Goal: Task Accomplishment & Management: Manage account settings

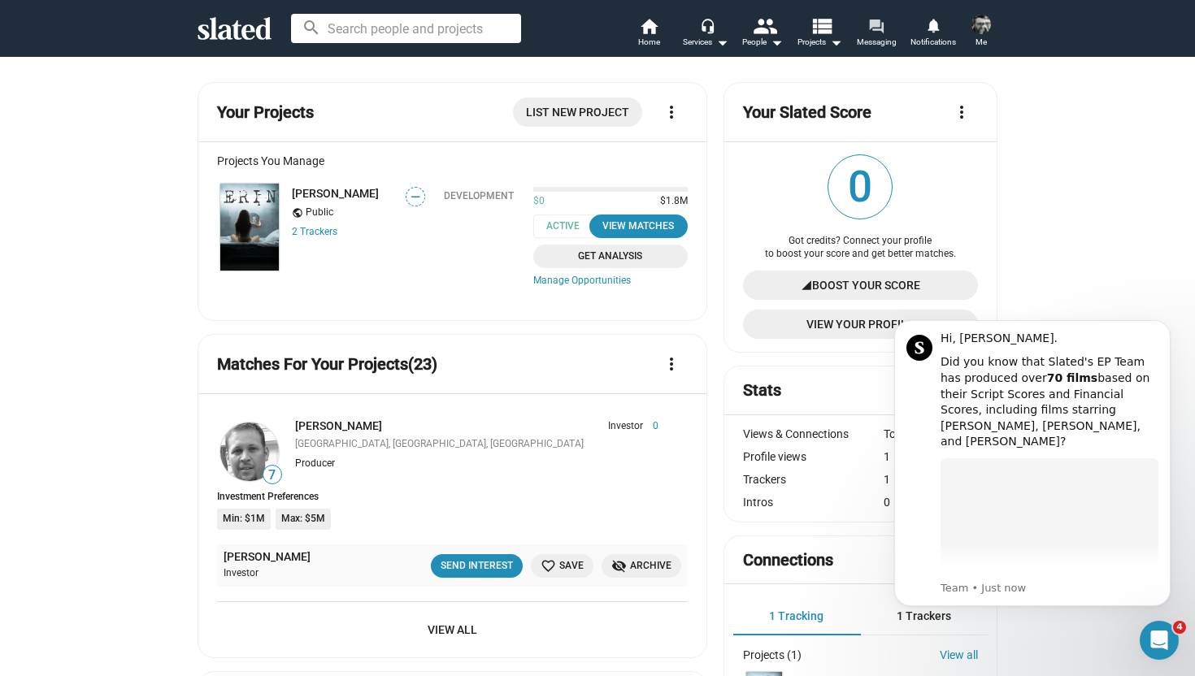
click at [877, 27] on mat-icon "forum" at bounding box center [875, 25] width 15 height 15
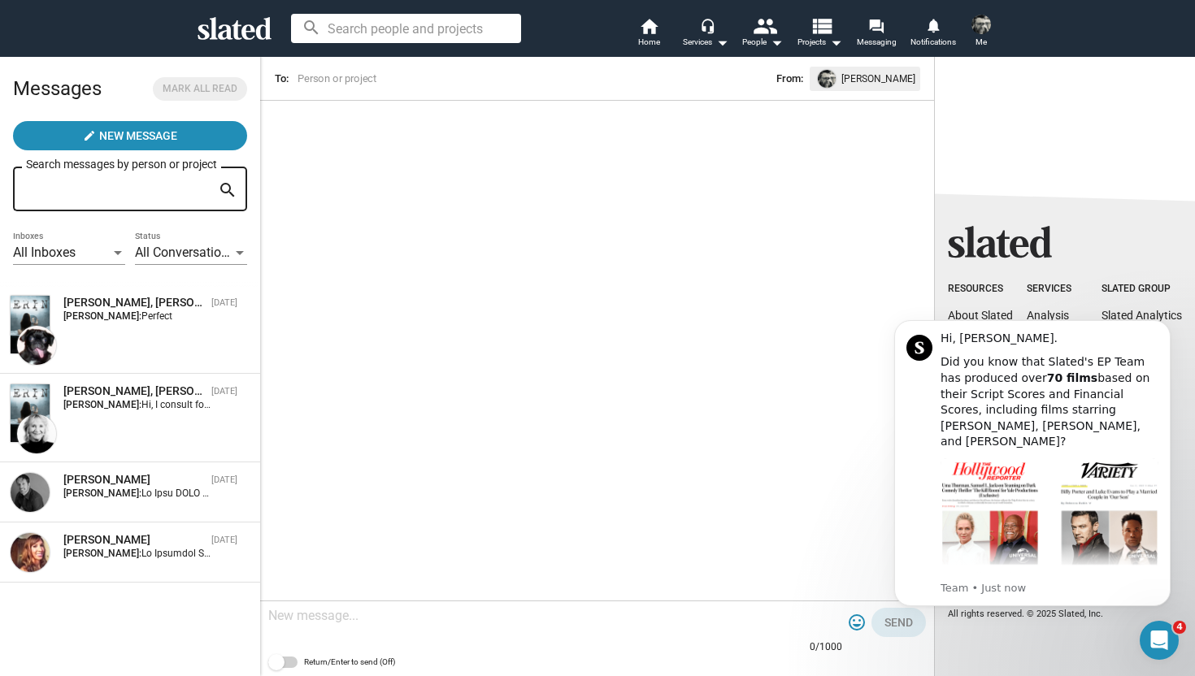
click at [986, 26] on img at bounding box center [981, 25] width 20 height 20
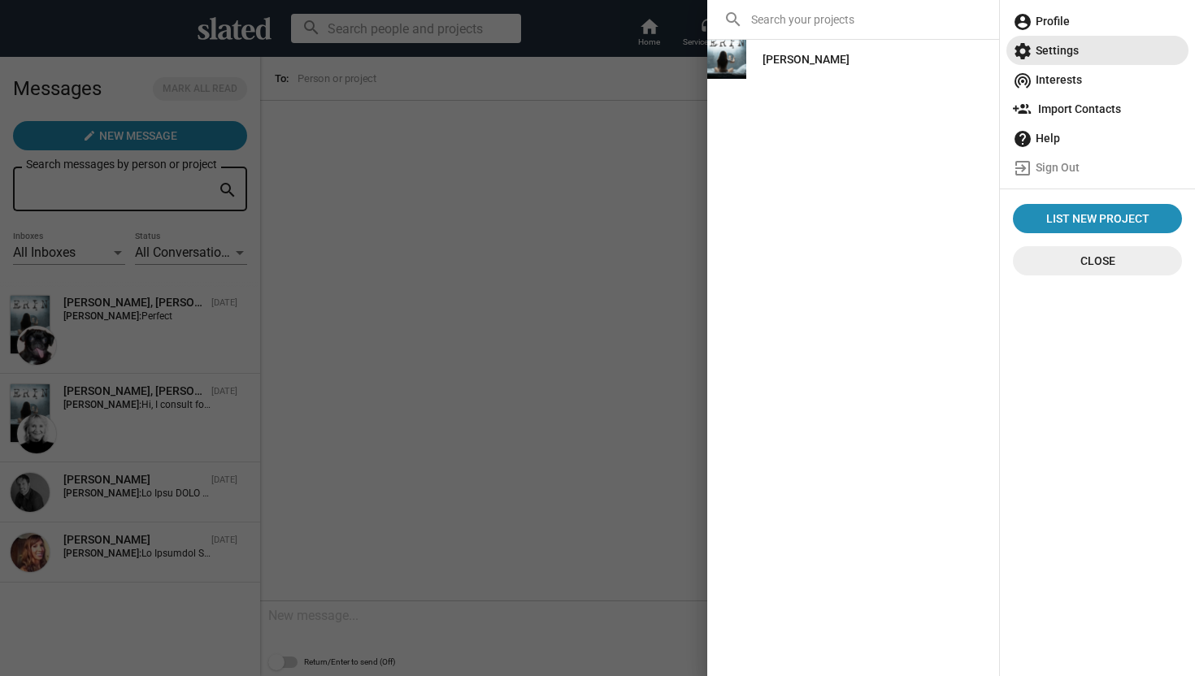
click at [1064, 50] on span "settings Settings" at bounding box center [1097, 50] width 169 height 29
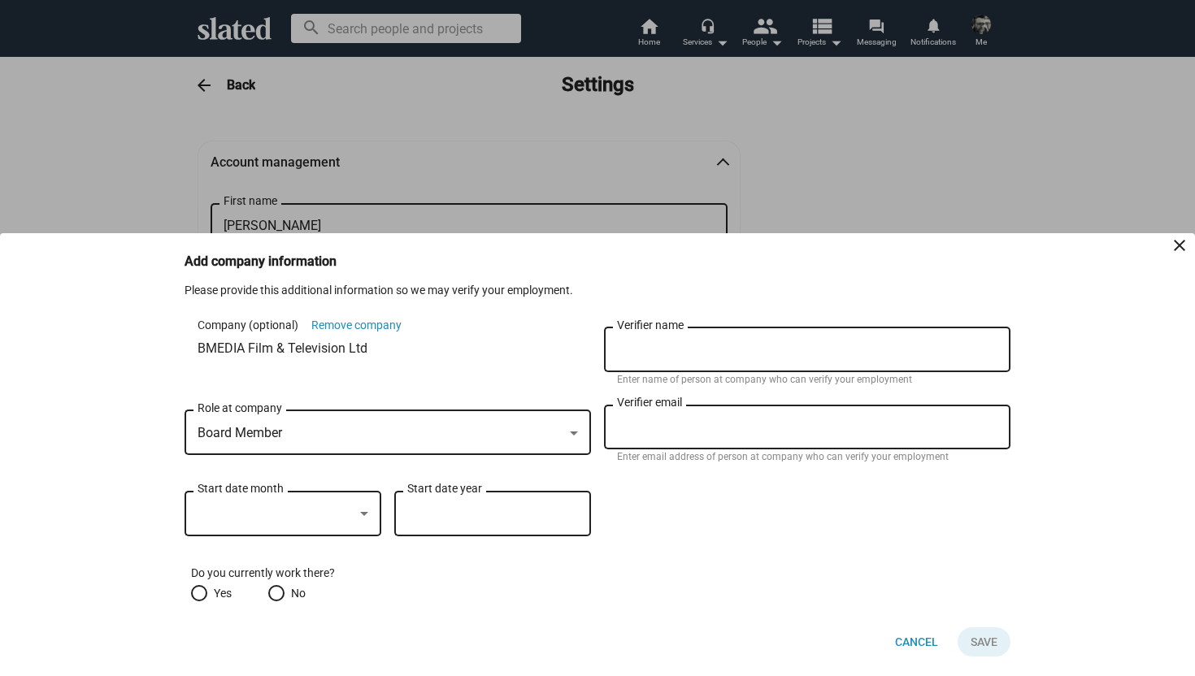
click at [862, 141] on div at bounding box center [597, 338] width 1195 height 676
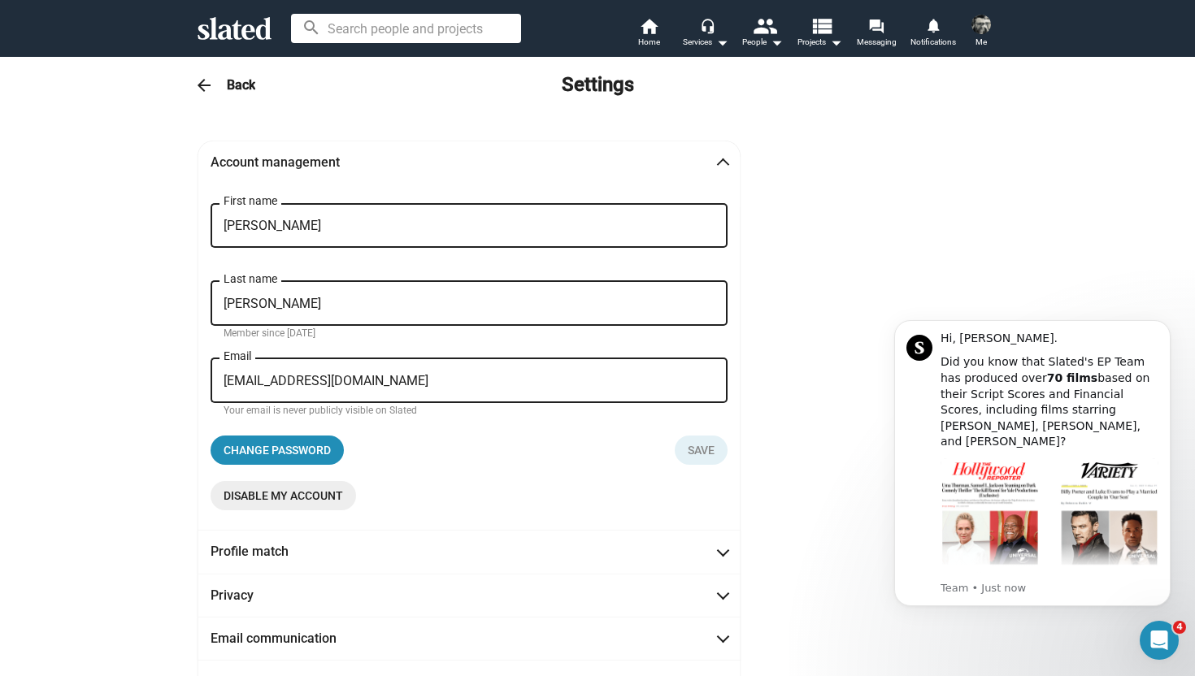
click at [986, 34] on span "Me" at bounding box center [981, 43] width 11 height 20
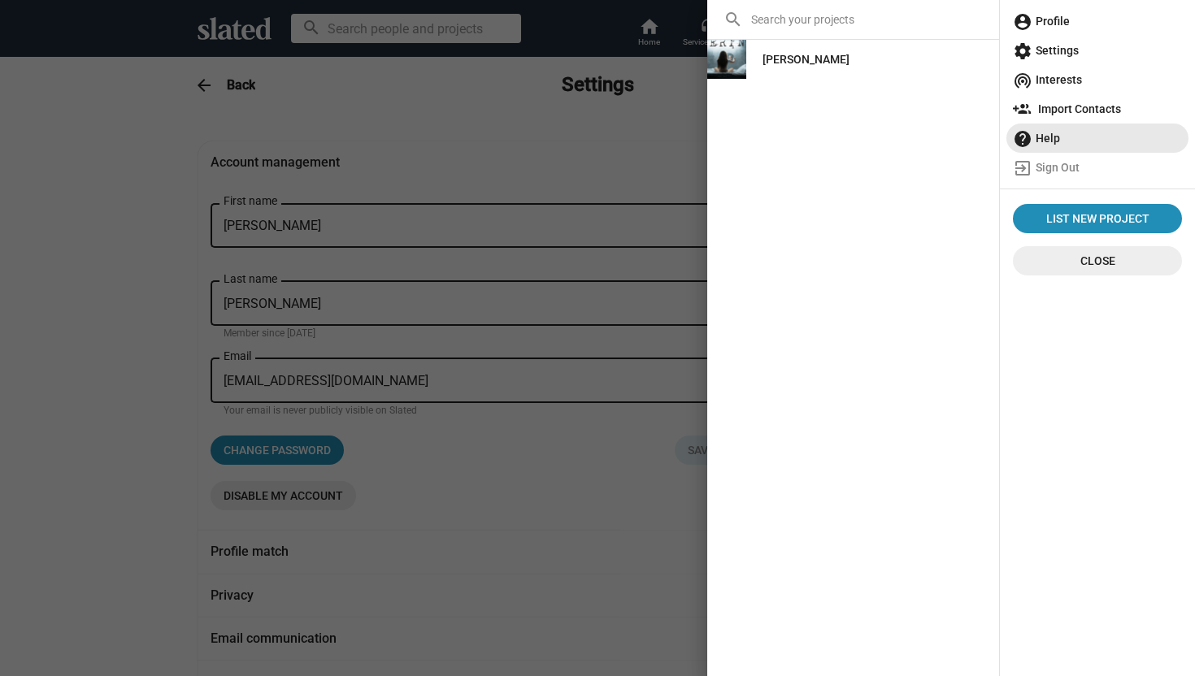
click at [1052, 141] on span "help Help" at bounding box center [1097, 138] width 169 height 29
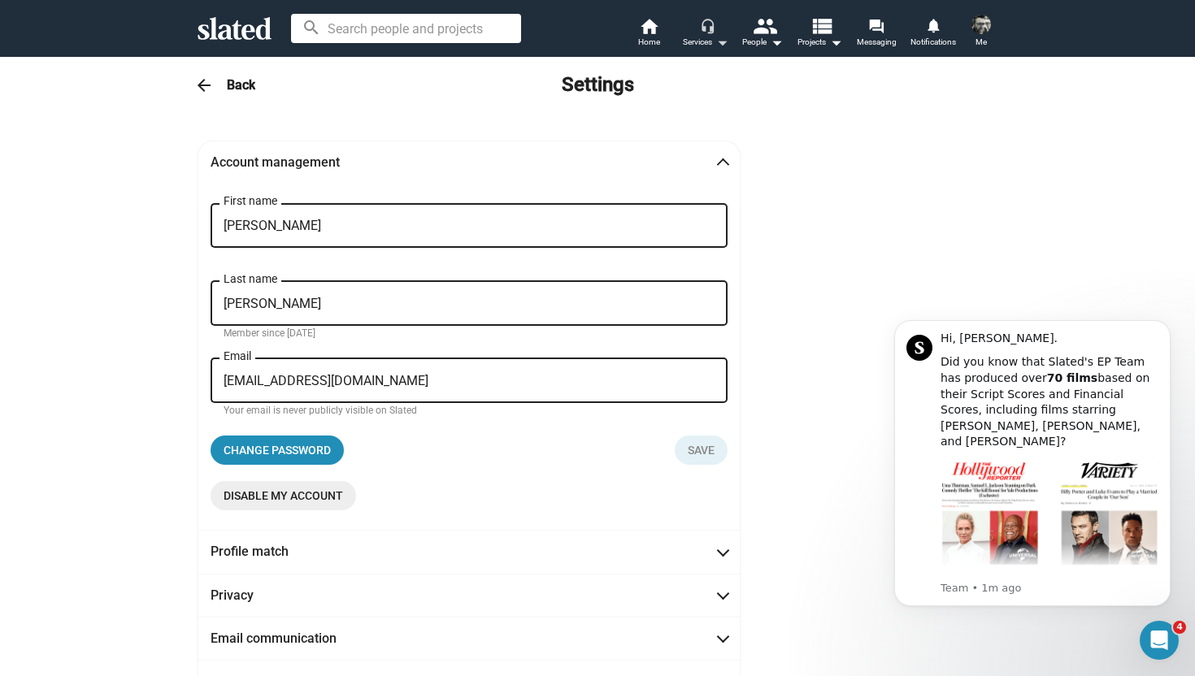
click at [726, 41] on mat-icon "arrow_drop_down" at bounding box center [722, 43] width 20 height 20
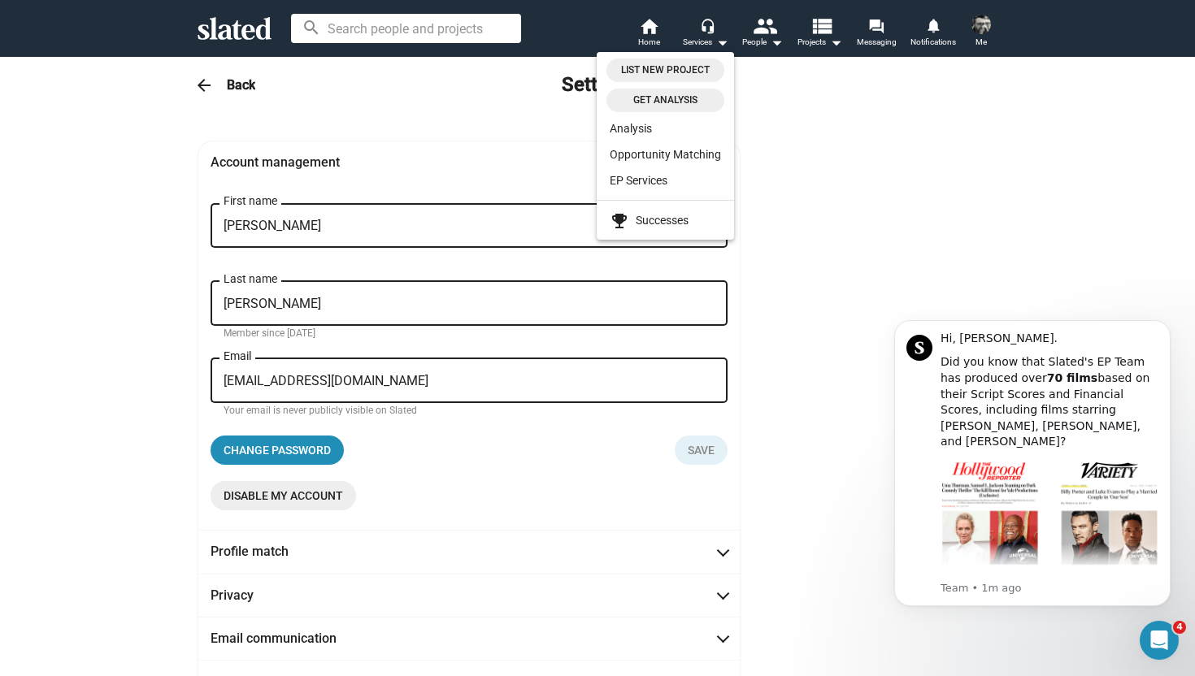
click at [836, 44] on div at bounding box center [597, 338] width 1195 height 676
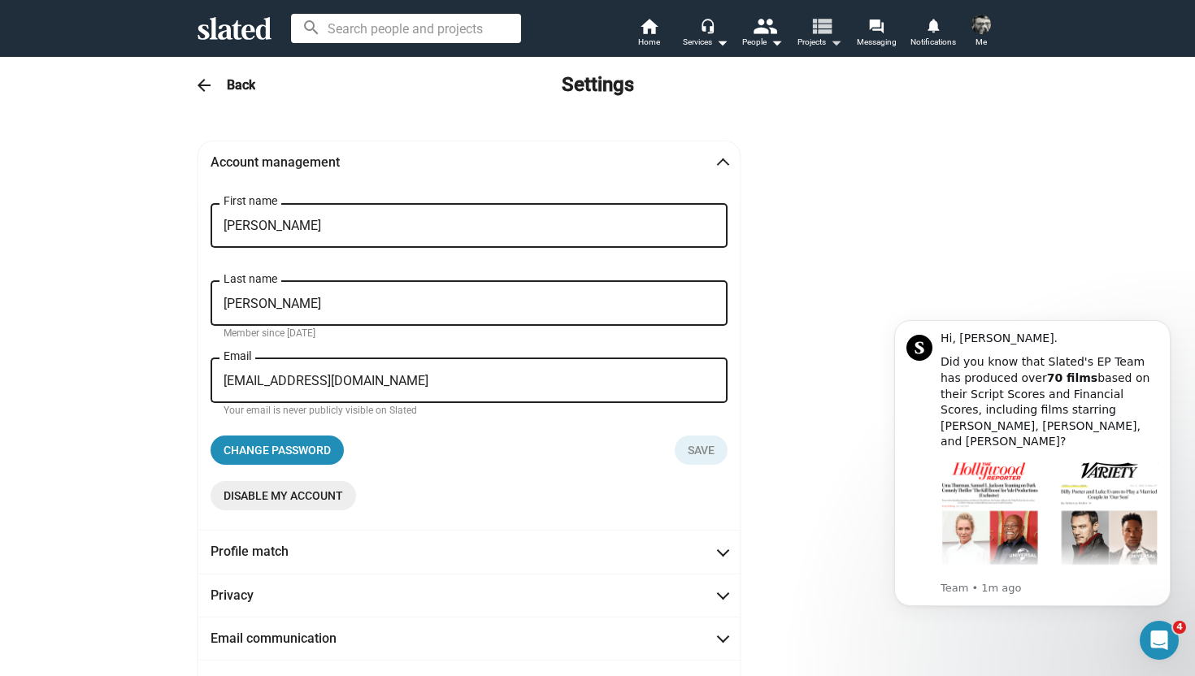
click at [836, 44] on mat-icon "arrow_drop_down" at bounding box center [836, 43] width 20 height 20
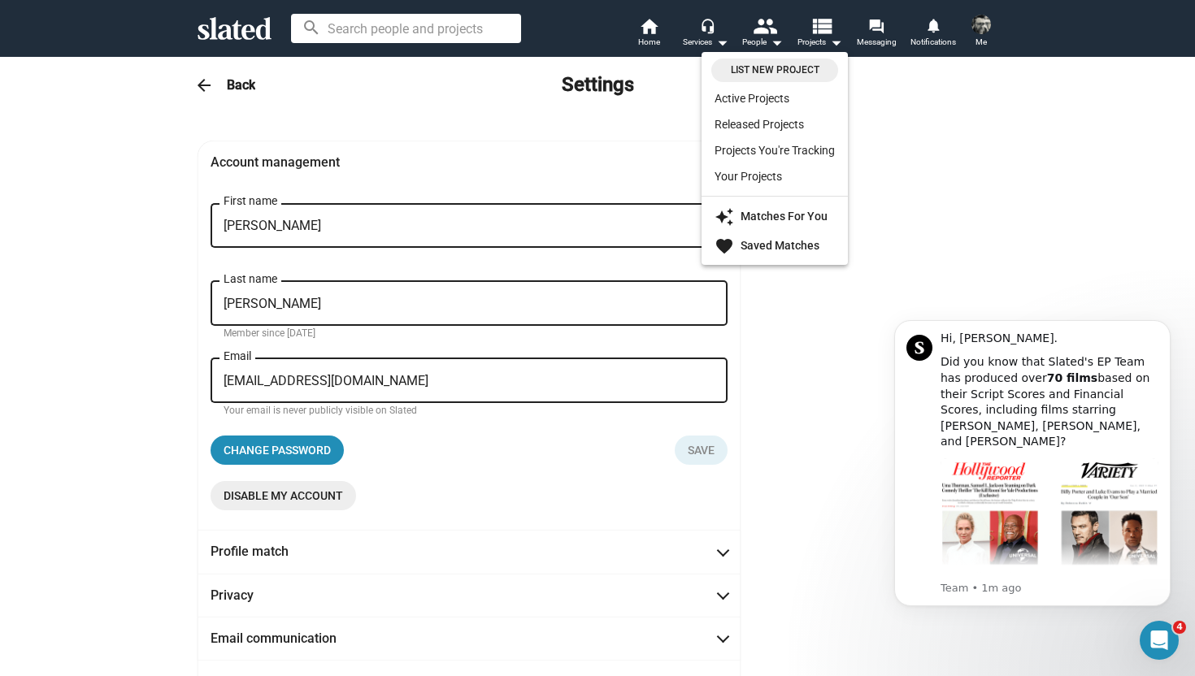
click at [983, 30] on div at bounding box center [597, 338] width 1195 height 676
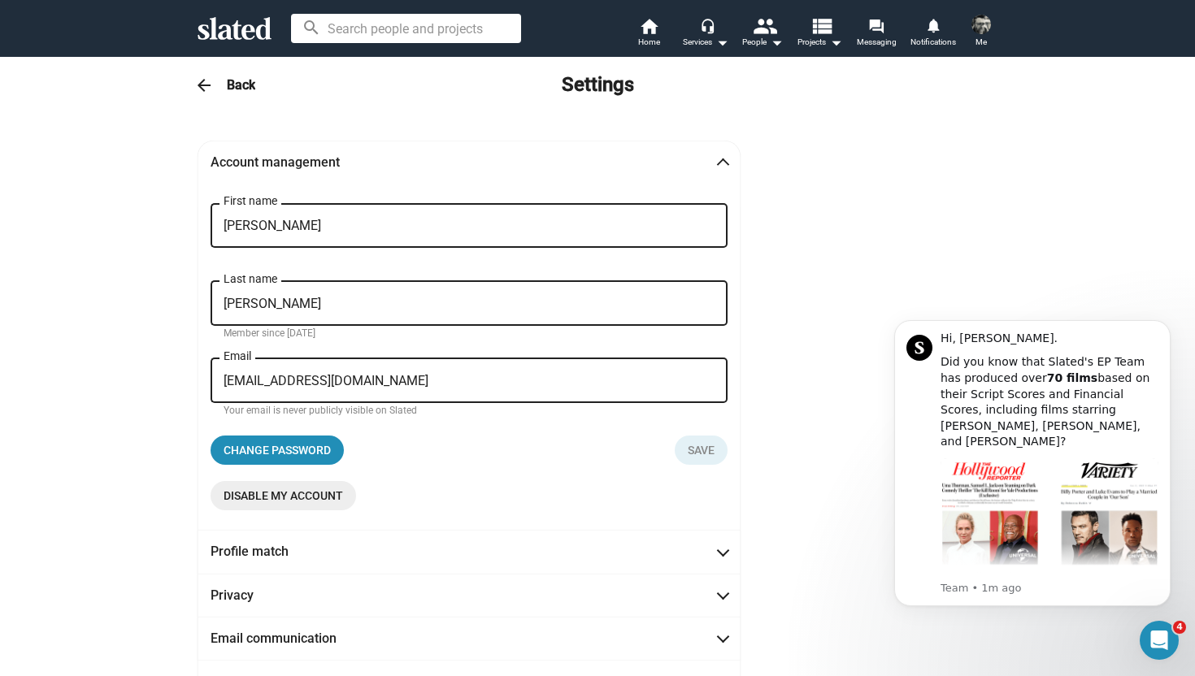
click at [983, 30] on img at bounding box center [981, 25] width 20 height 20
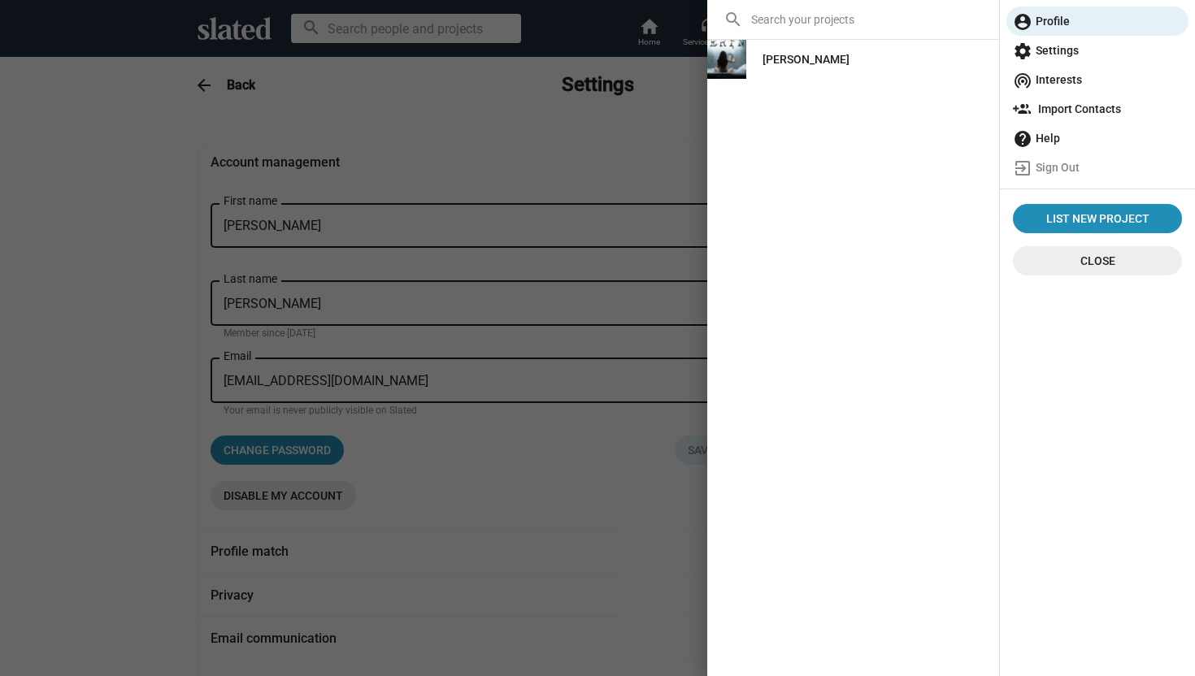
click at [1061, 54] on span "settings Settings" at bounding box center [1097, 50] width 169 height 29
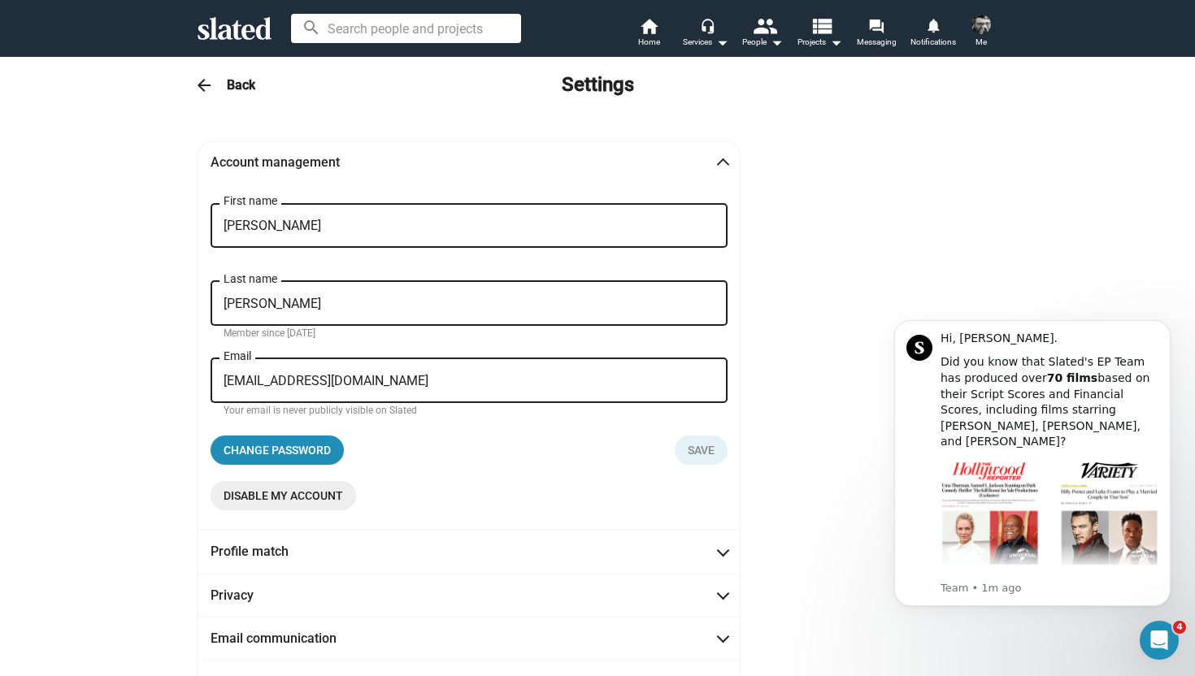
click at [918, 181] on div "Account management David First name Byrne Last name Member since Oct 7, 2025 bm…" at bounding box center [597, 422] width 832 height 563
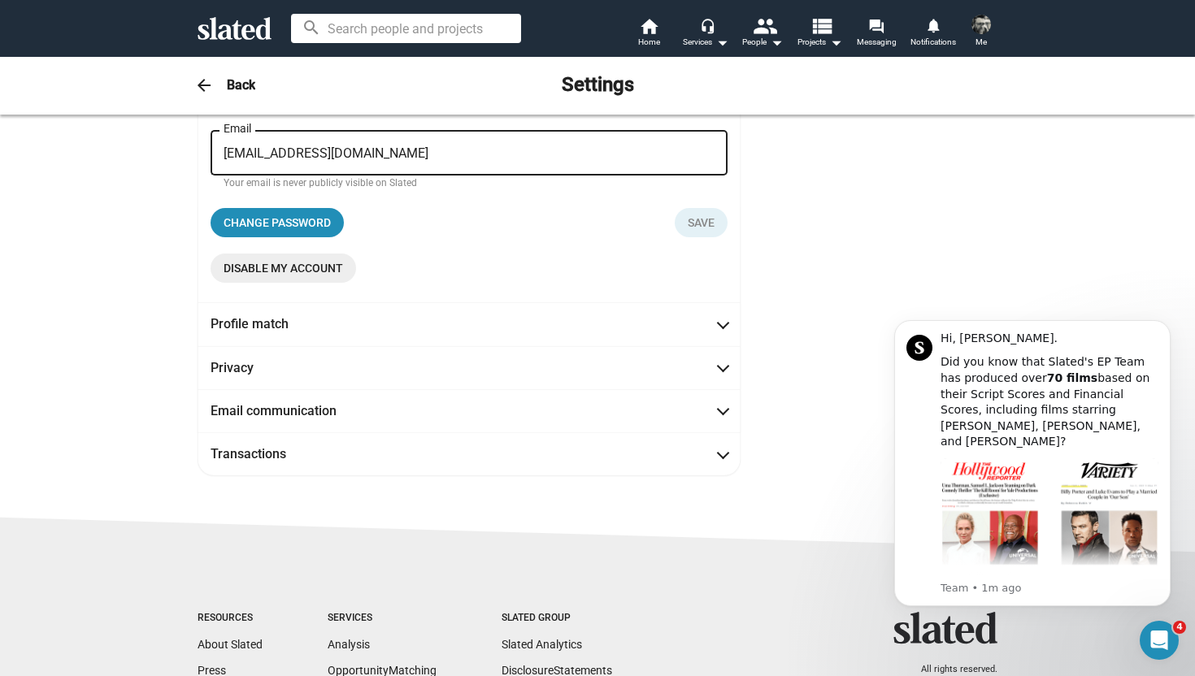
scroll to position [195, 0]
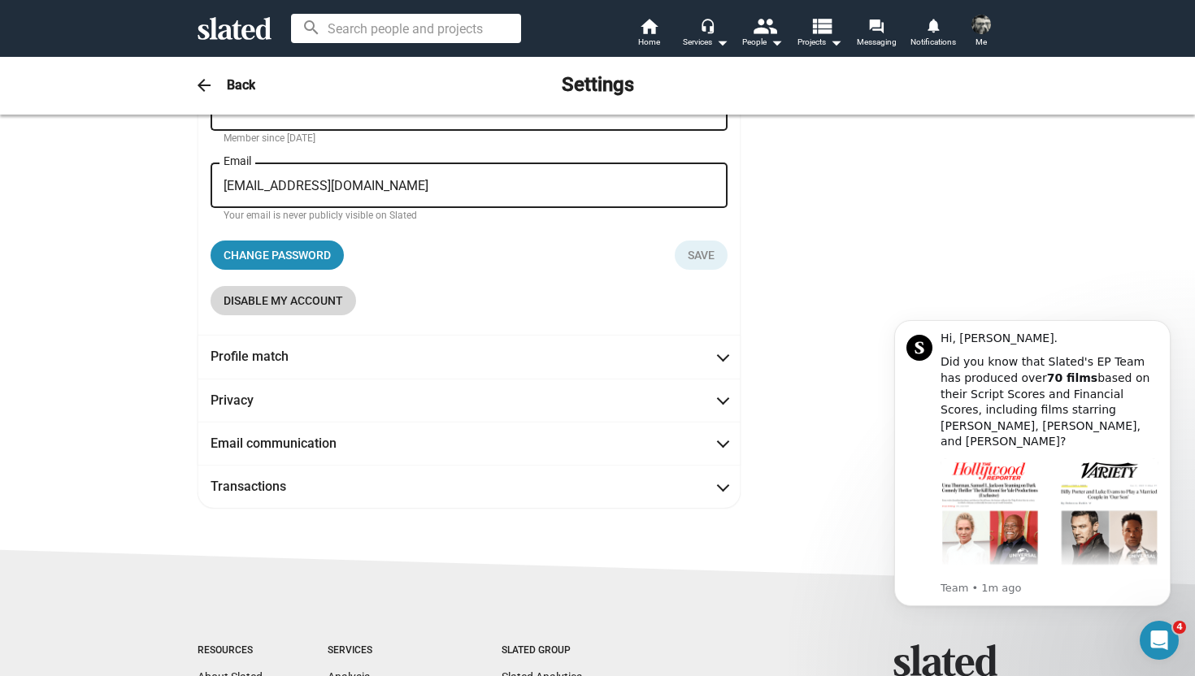
click at [325, 301] on span "Disable my account" at bounding box center [284, 300] width 120 height 29
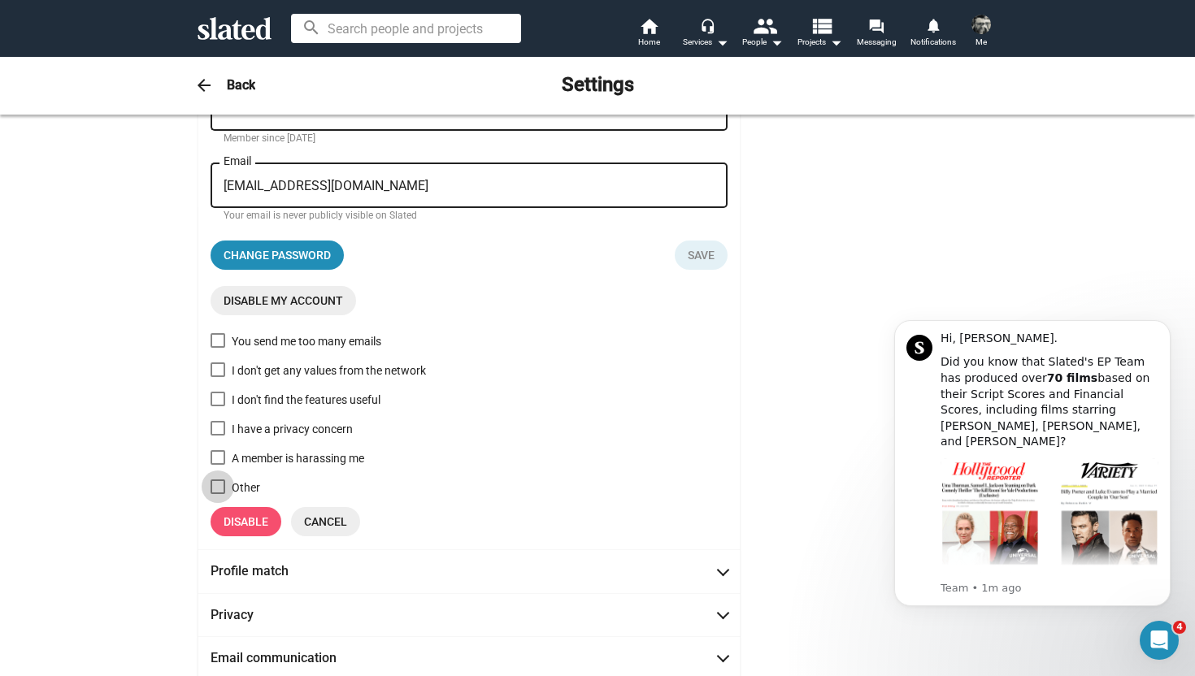
click at [218, 489] on span at bounding box center [218, 487] width 15 height 15
click at [218, 494] on input "Other" at bounding box center [217, 494] width 1 height 1
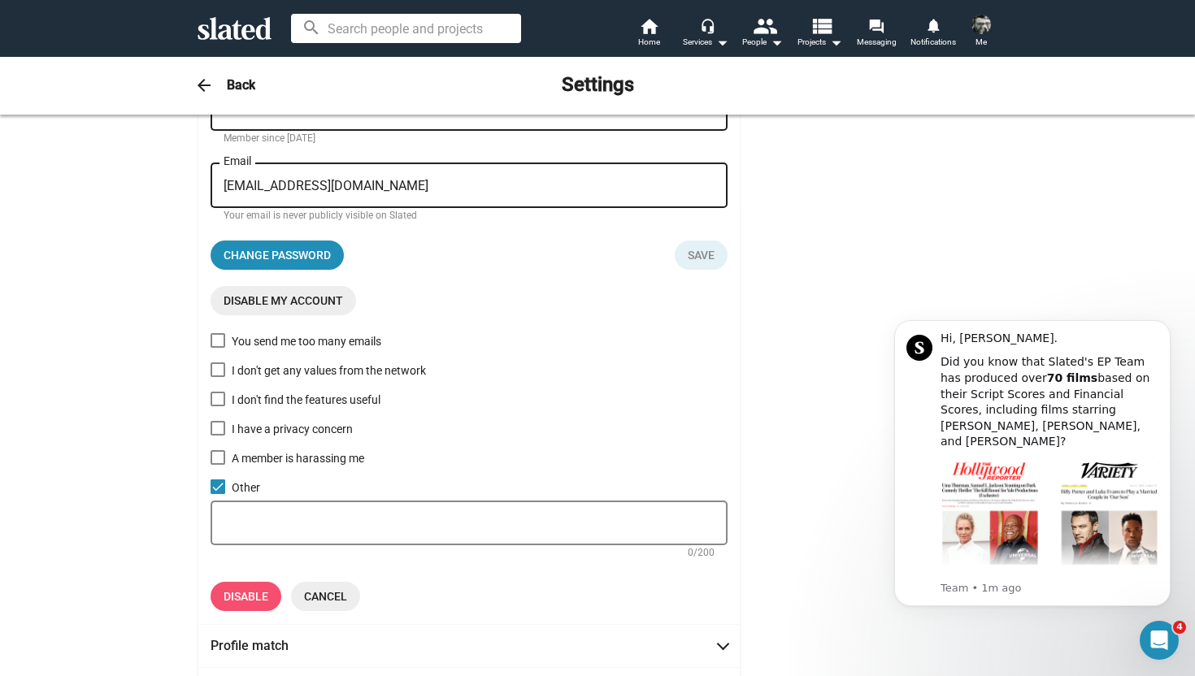
click at [220, 486] on span at bounding box center [218, 487] width 15 height 15
click at [218, 494] on input "Other" at bounding box center [217, 494] width 1 height 1
checkbox input "false"
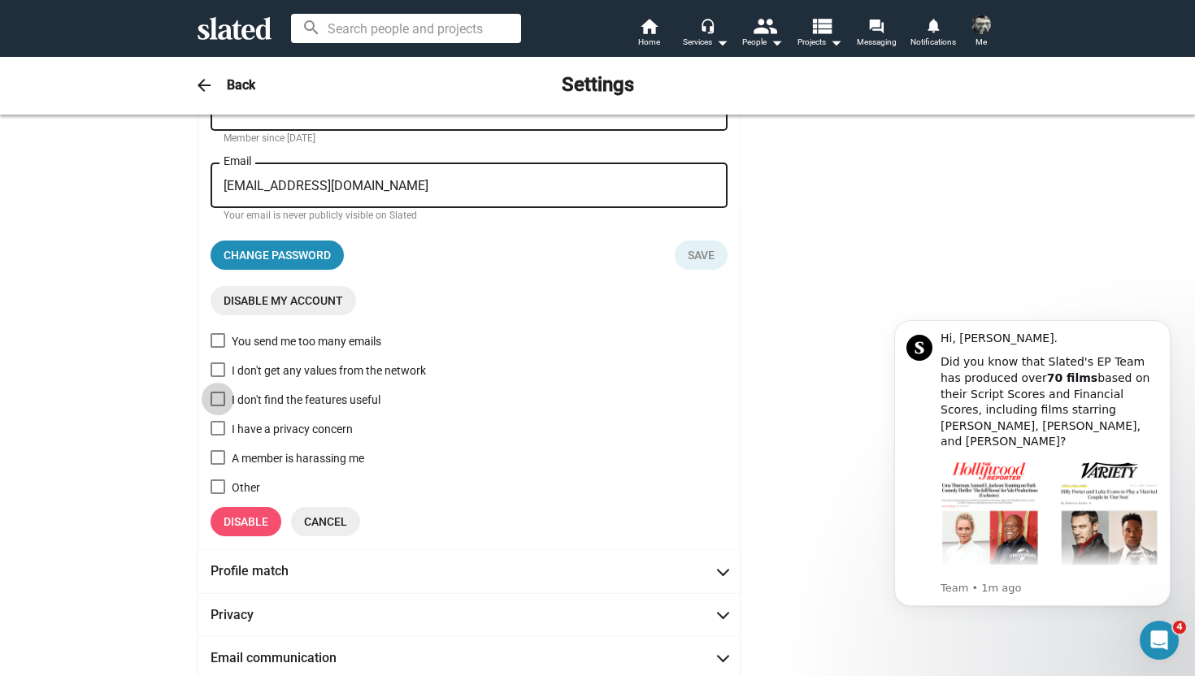
click at [220, 402] on span at bounding box center [218, 399] width 15 height 15
click at [218, 406] on input "I don't find the features useful" at bounding box center [217, 406] width 1 height 1
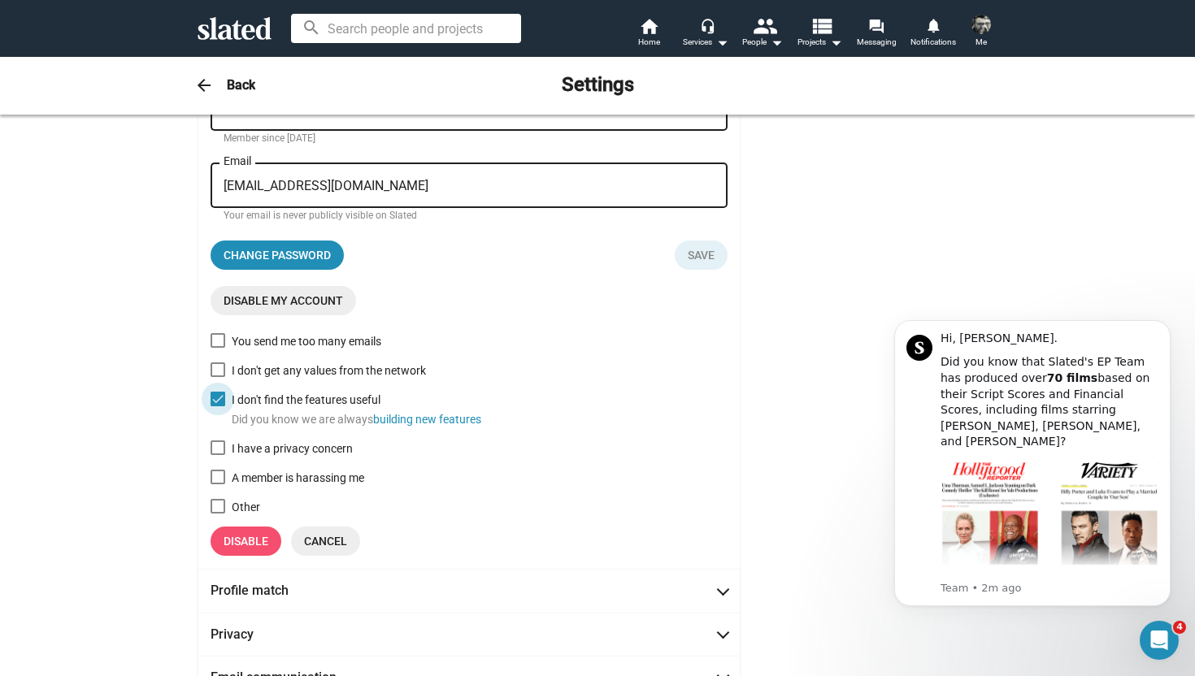
click at [223, 401] on span at bounding box center [218, 399] width 15 height 15
click at [218, 406] on input "I don't find the features useful Did you know we are always building new featur…" at bounding box center [217, 406] width 1 height 1
checkbox input "false"
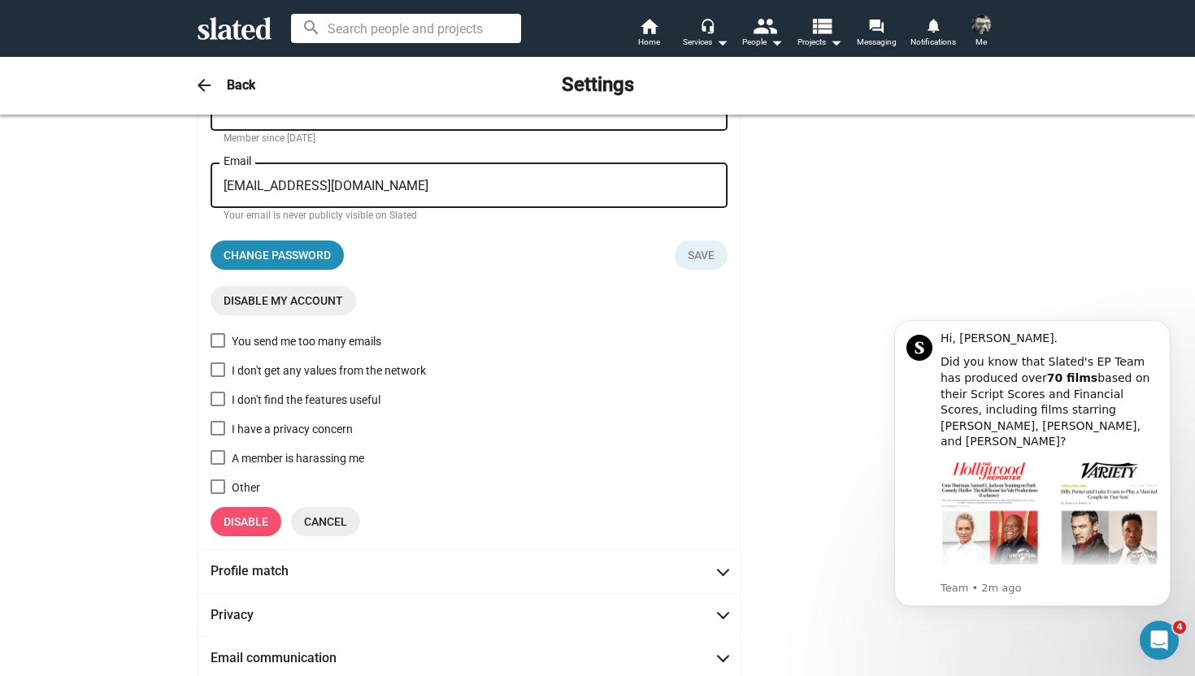
click at [834, 247] on div "Account management David First name Byrne Last name Member since Oct 7, 2025 bm…" at bounding box center [597, 334] width 832 height 777
click at [777, 39] on mat-icon "arrow_drop_down" at bounding box center [777, 43] width 20 height 20
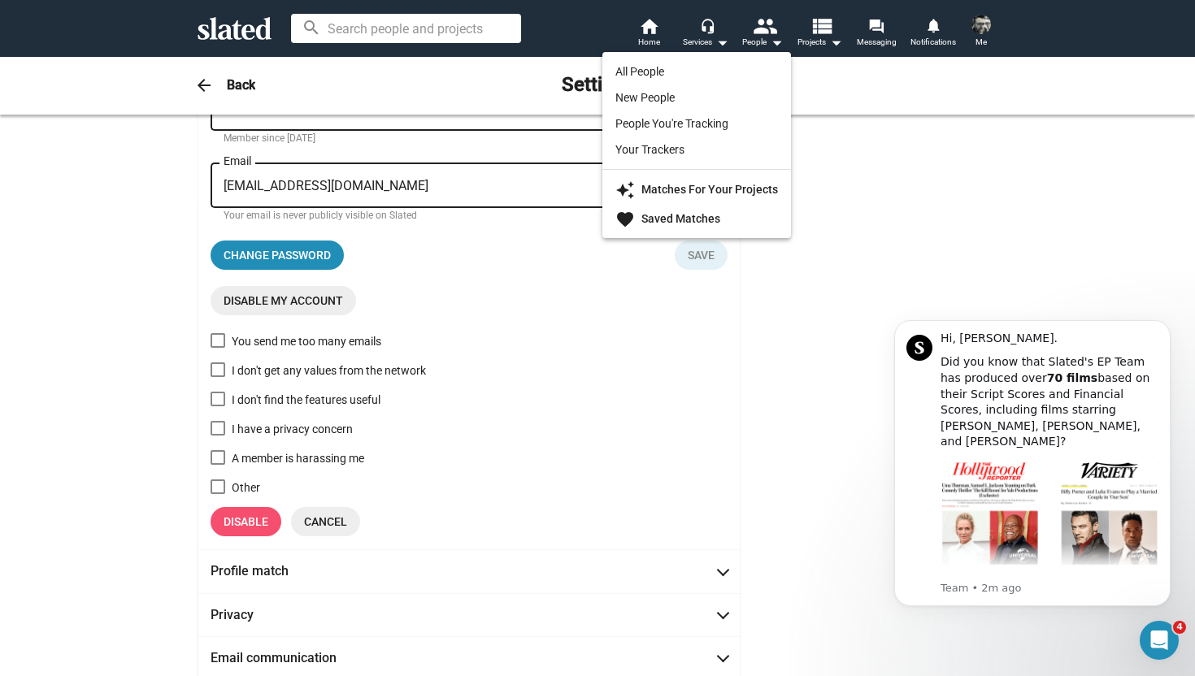
click at [837, 41] on div at bounding box center [597, 338] width 1195 height 676
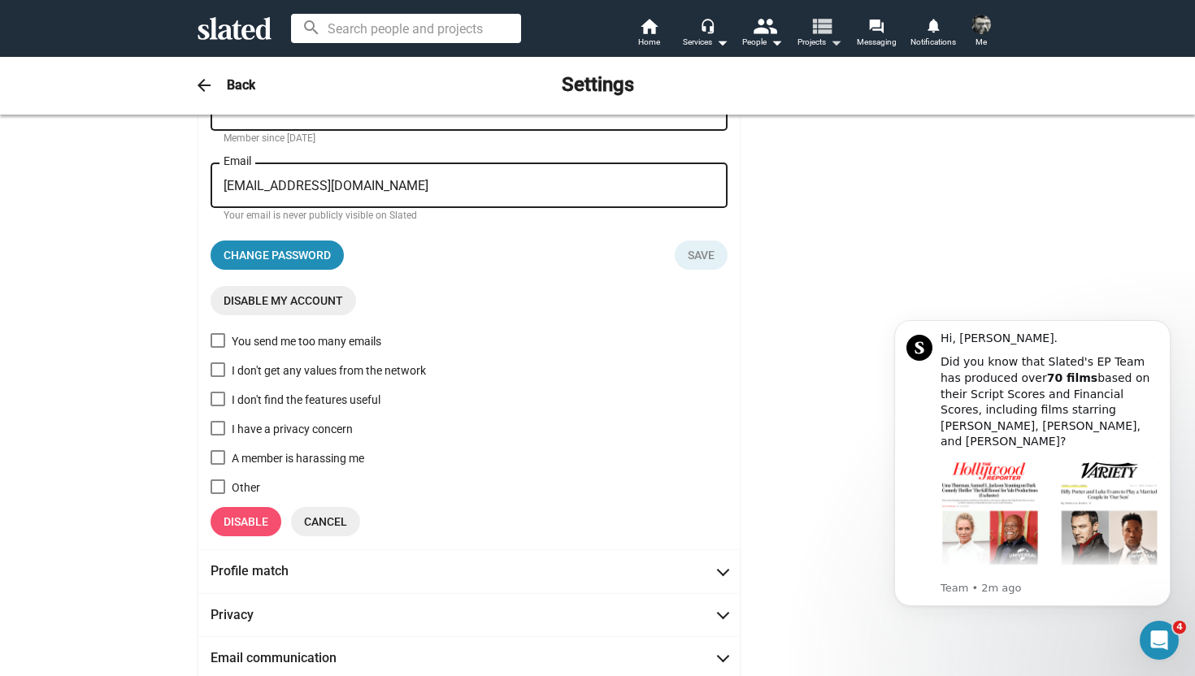
click at [837, 41] on mat-icon "arrow_drop_down" at bounding box center [836, 43] width 20 height 20
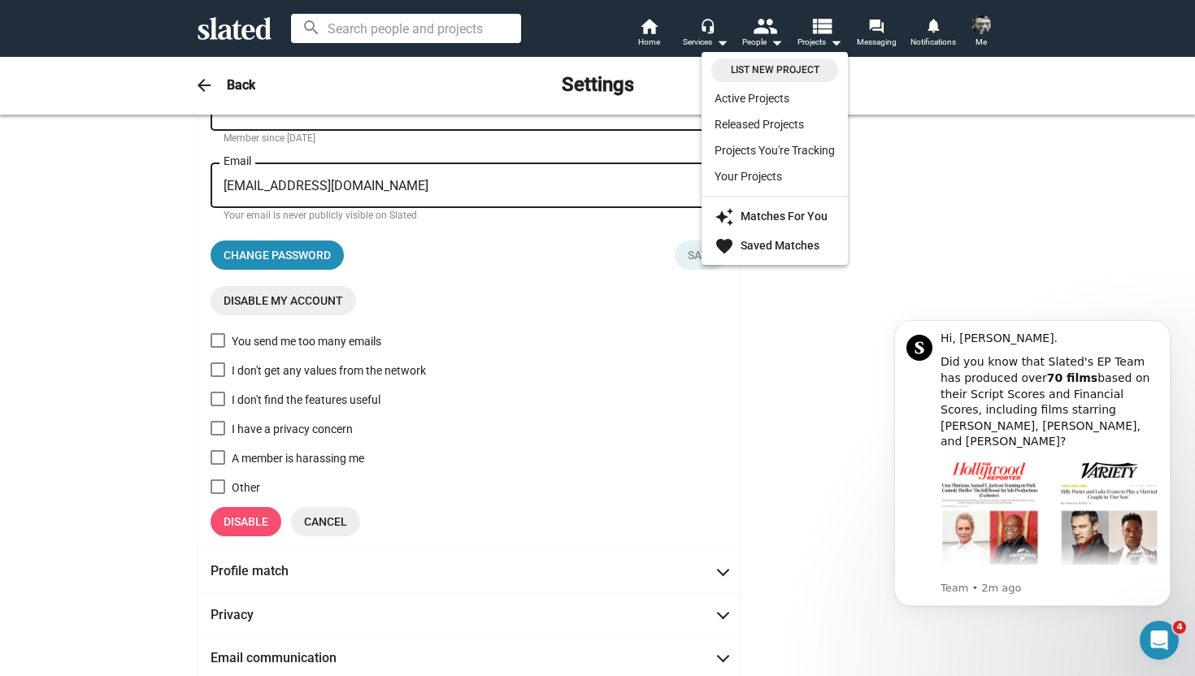
click at [985, 33] on div at bounding box center [597, 338] width 1195 height 676
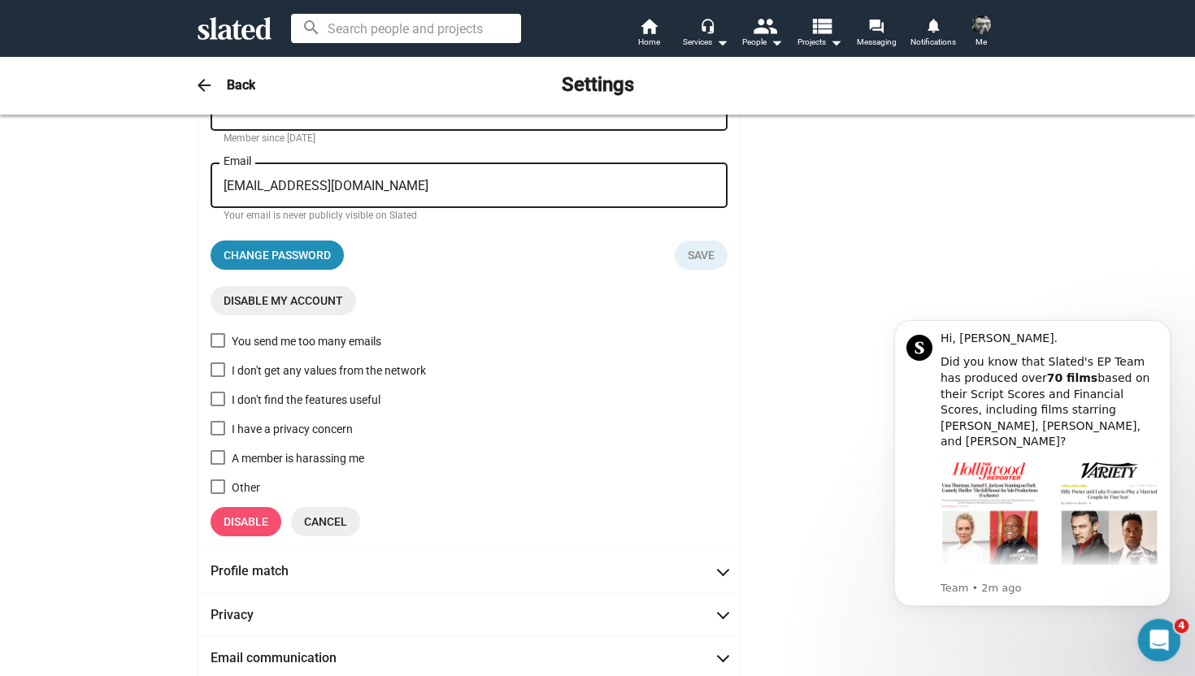
click at [1160, 628] on div "Open Intercom Messenger" at bounding box center [1157, 638] width 54 height 54
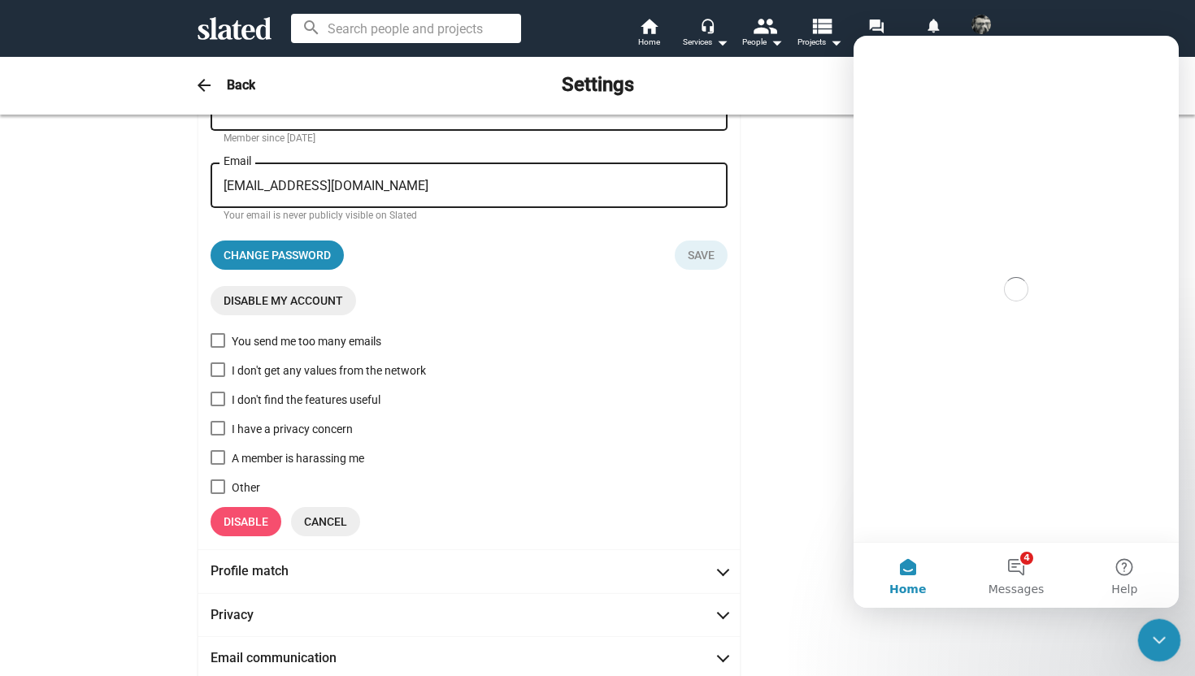
scroll to position [0, 0]
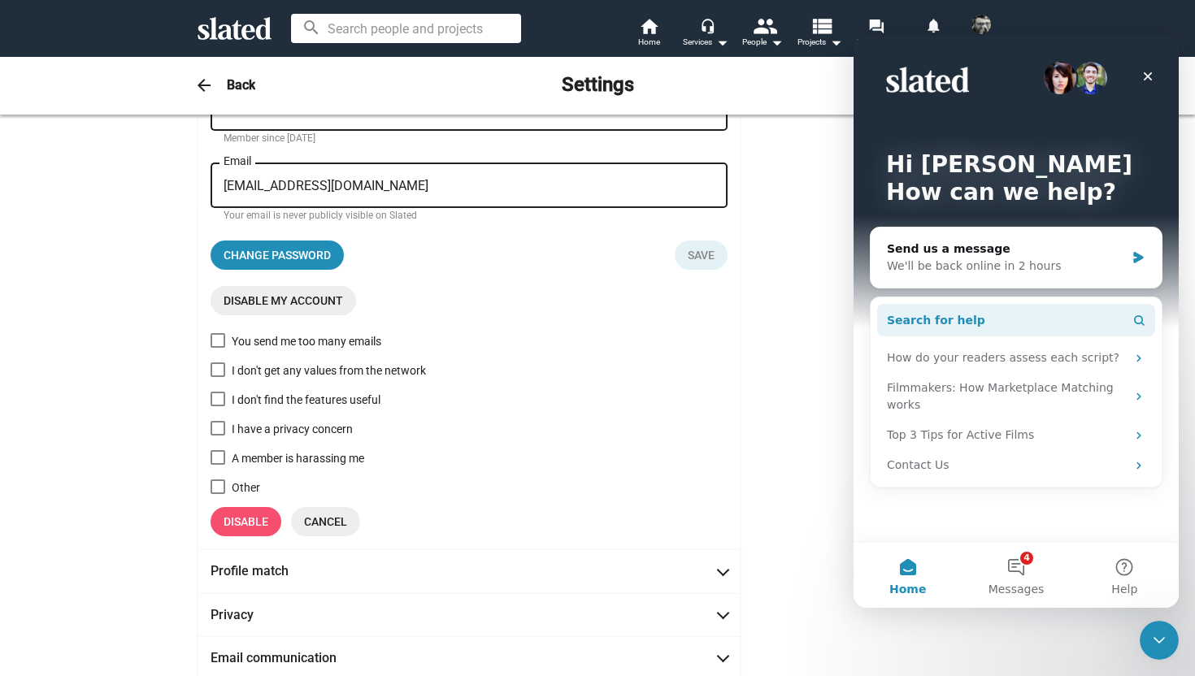
click at [1030, 317] on button "Search for help" at bounding box center [1016, 320] width 278 height 33
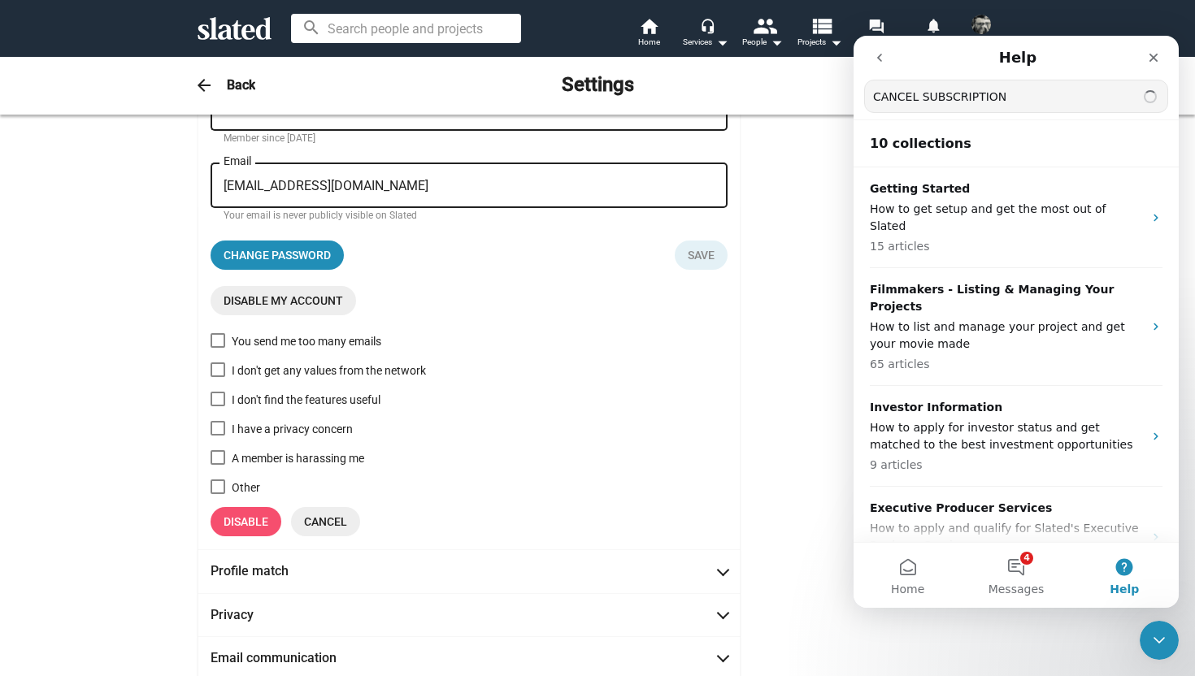
type input "CANCEL SUBSCRIPTION"
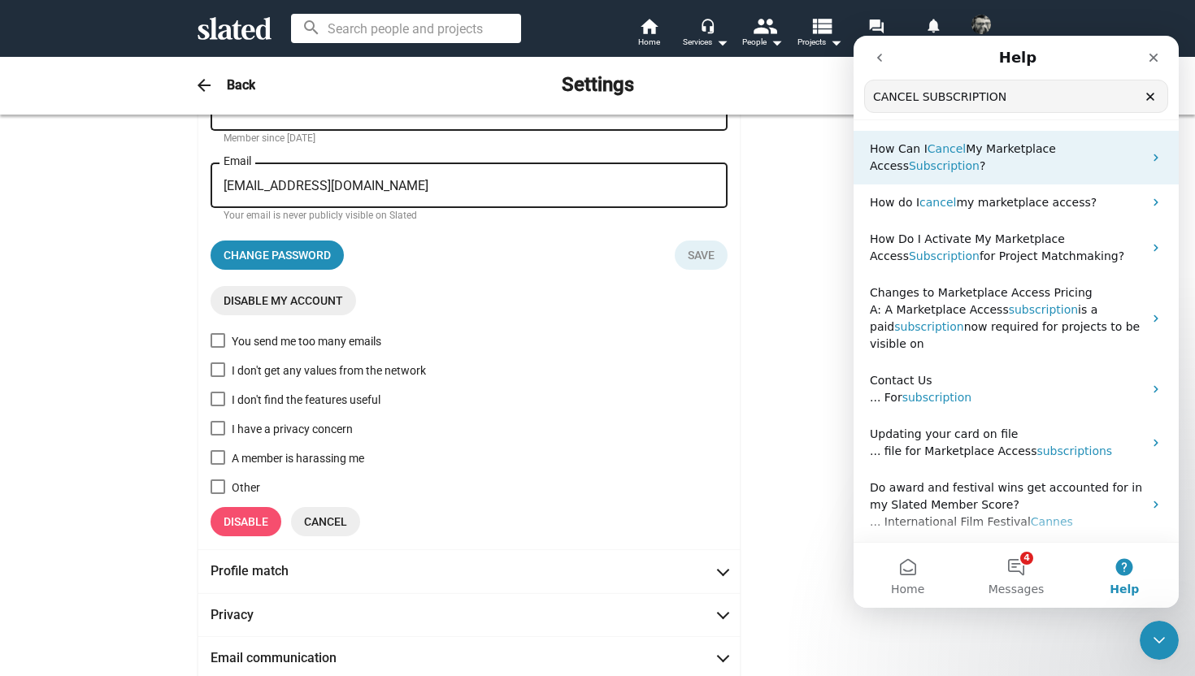
click at [1155, 154] on icon "Intercom messenger" at bounding box center [1156, 157] width 13 height 13
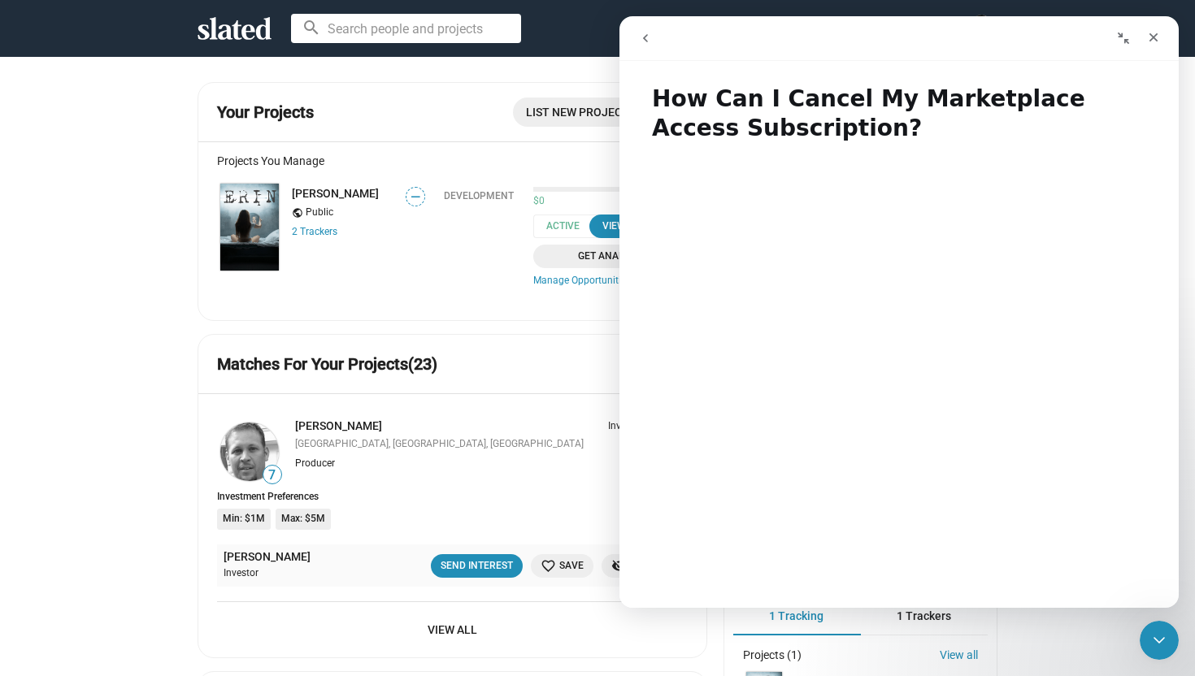
scroll to position [7, 0]
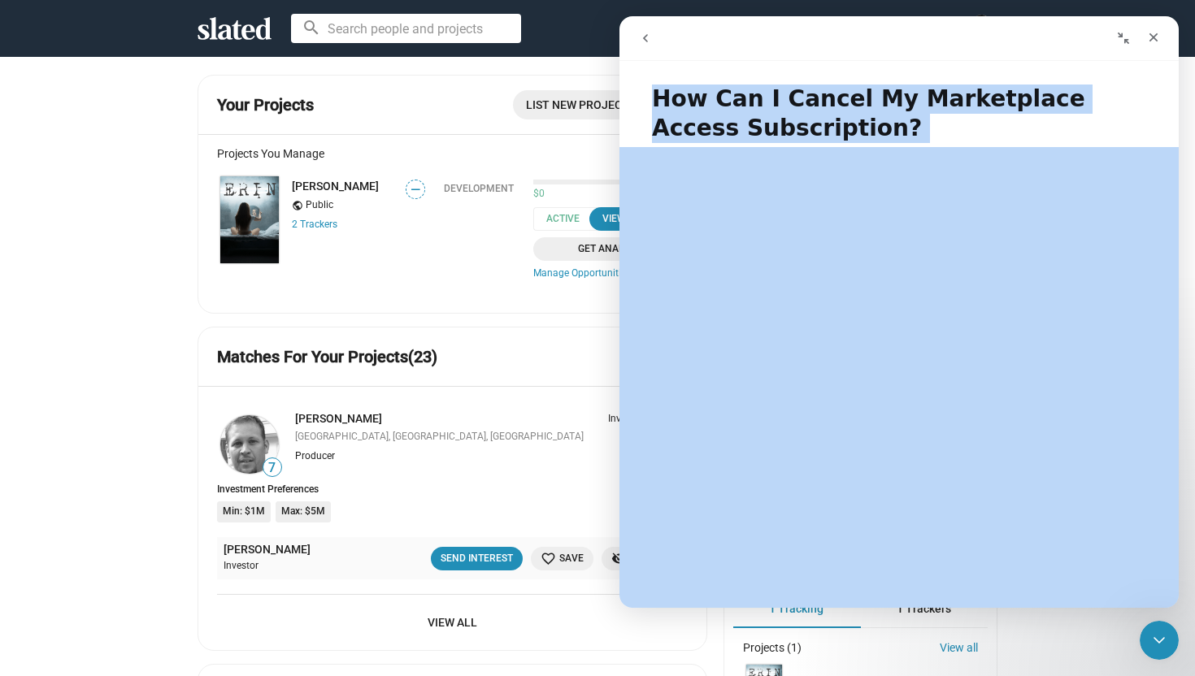
drag, startPoint x: 922, startPoint y: 37, endPoint x: 997, endPoint y: 180, distance: 161.1
click at [997, 180] on div "How Can I Cancel My Marketplace Access Subscription? How Can I Cancel My Market…" at bounding box center [898, 312] width 559 height 592
click at [971, 44] on div "Intercom messenger" at bounding box center [1037, 38] width 263 height 31
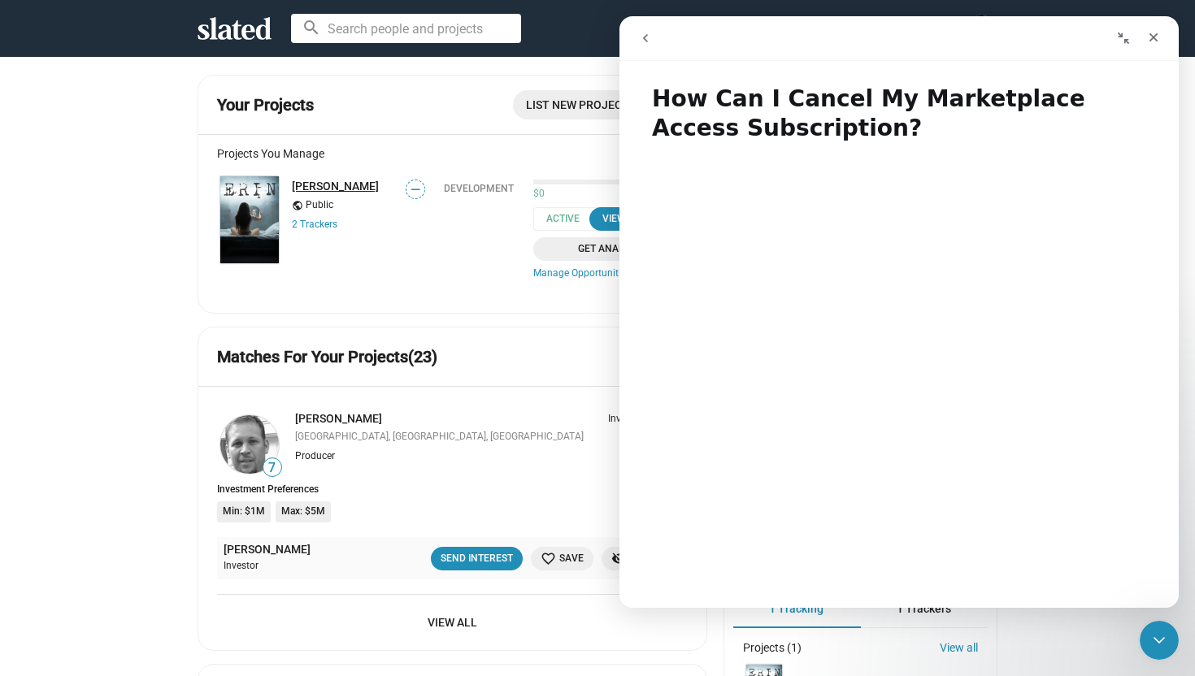
click at [303, 186] on link "[PERSON_NAME]" at bounding box center [335, 186] width 87 height 13
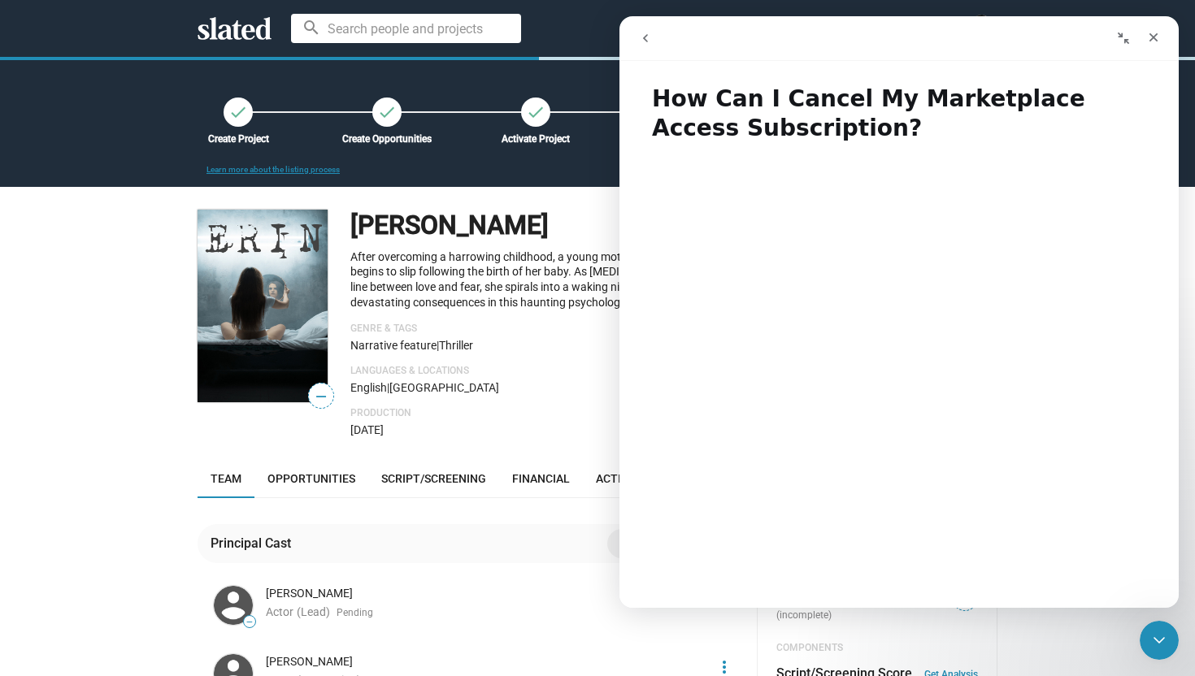
click at [378, 224] on h1 "[PERSON_NAME]" at bounding box center [449, 225] width 198 height 35
click at [376, 223] on h1 "[PERSON_NAME]" at bounding box center [449, 225] width 198 height 35
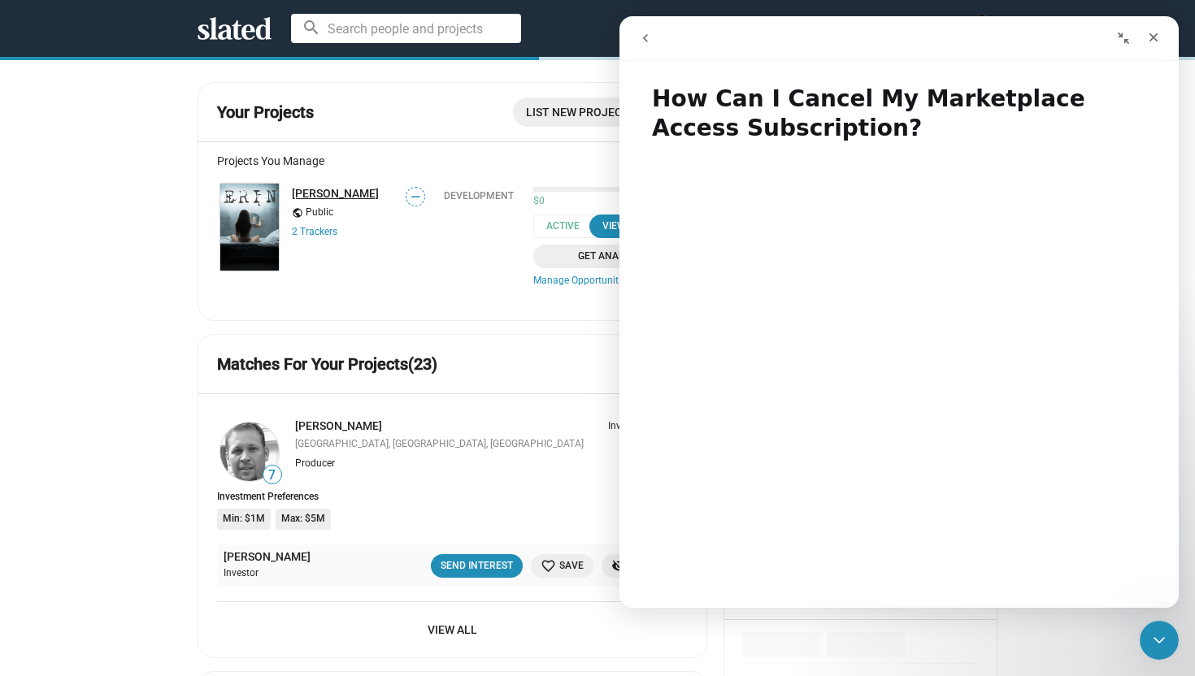
click at [308, 198] on link "[PERSON_NAME]" at bounding box center [335, 193] width 87 height 13
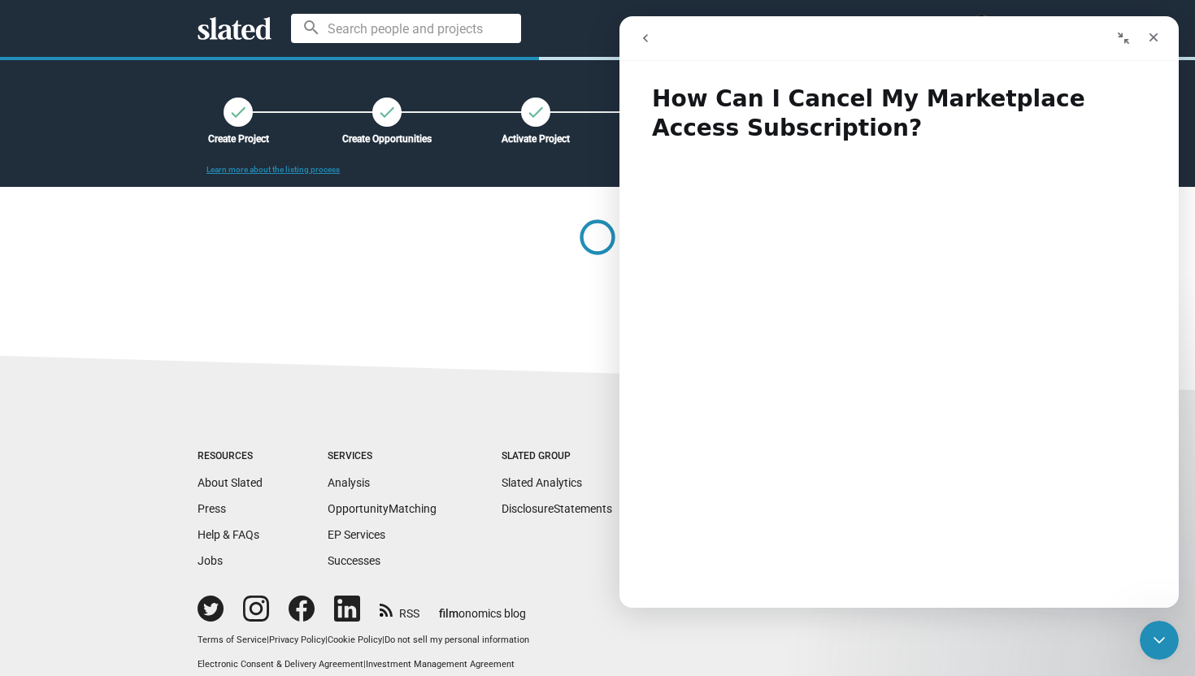
click at [1125, 33] on icon "Collapse window" at bounding box center [1123, 38] width 13 height 13
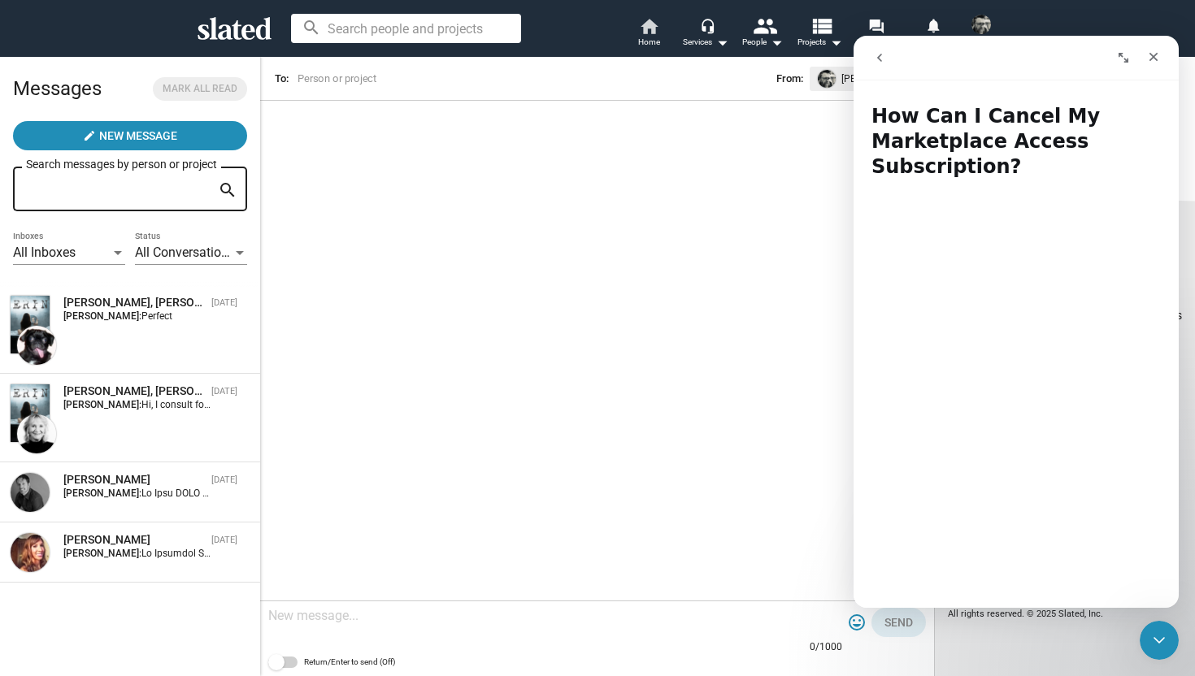
click at [648, 34] on span "Home" at bounding box center [649, 43] width 22 height 20
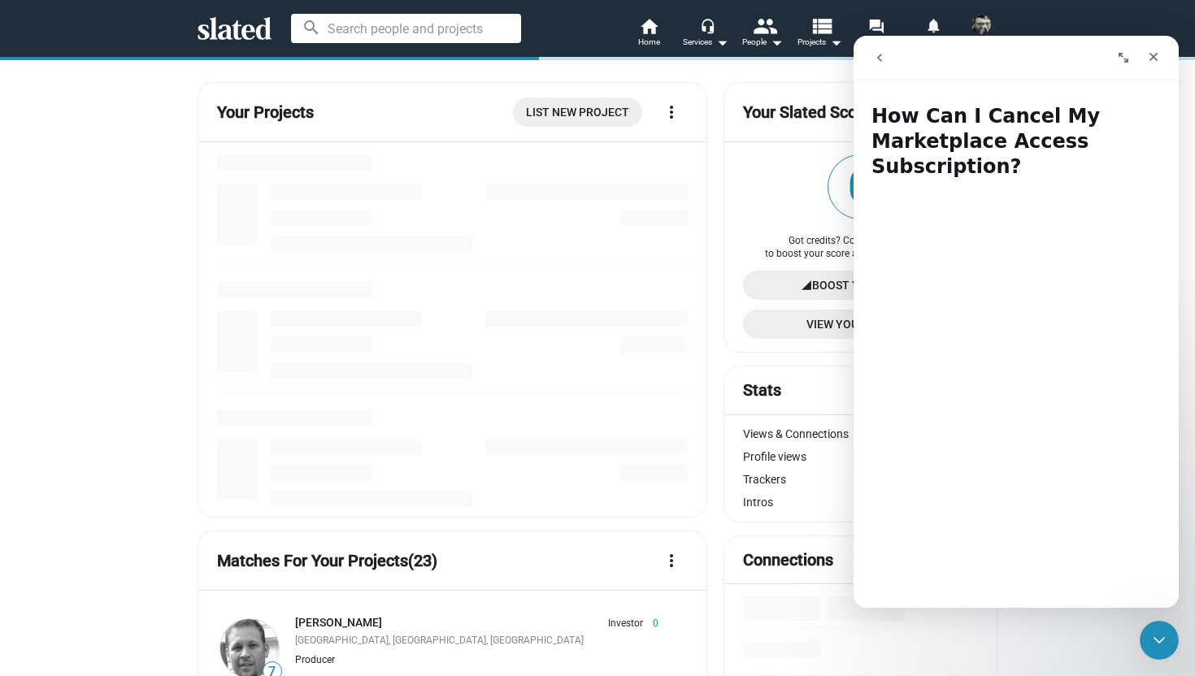
click at [668, 114] on mat-icon "more_vert" at bounding box center [672, 112] width 20 height 20
click at [472, 111] on div at bounding box center [597, 338] width 1195 height 676
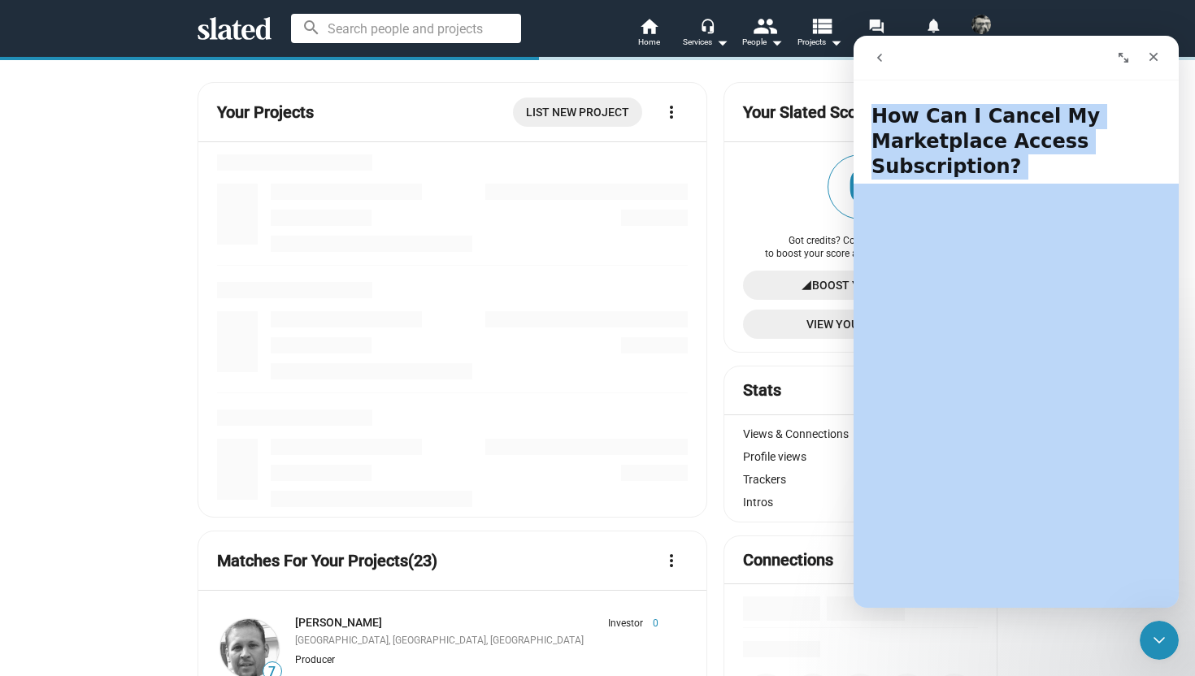
drag, startPoint x: 937, startPoint y: 57, endPoint x: 901, endPoint y: 306, distance: 251.3
click at [901, 306] on div "How Can I Cancel My Marketplace Access Subscription? How Can I Cancel My Market…" at bounding box center [1016, 322] width 325 height 572
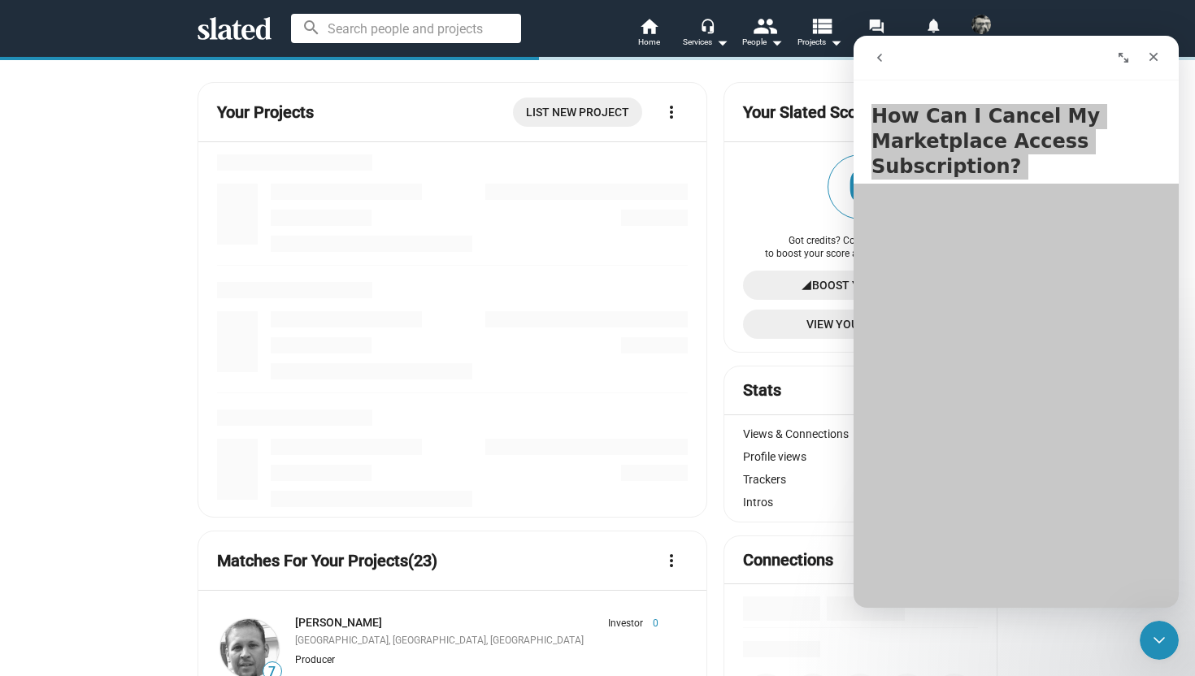
click at [594, 331] on div at bounding box center [586, 350] width 202 height 78
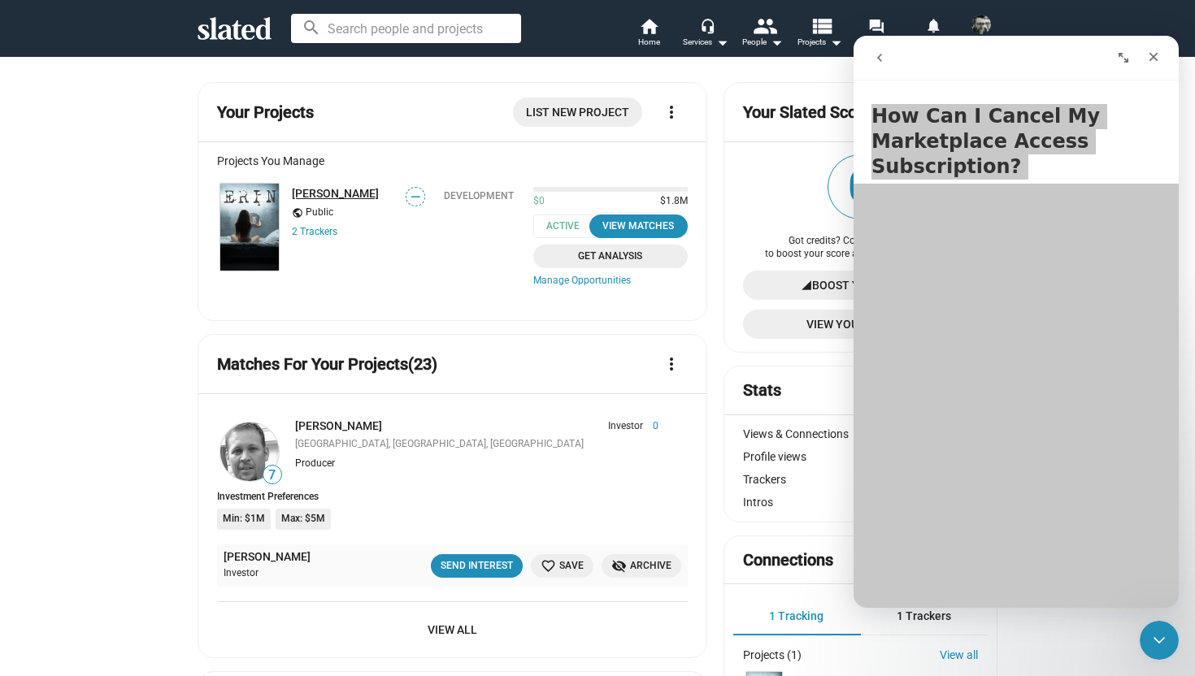
click at [308, 193] on link "[PERSON_NAME]" at bounding box center [335, 193] width 87 height 13
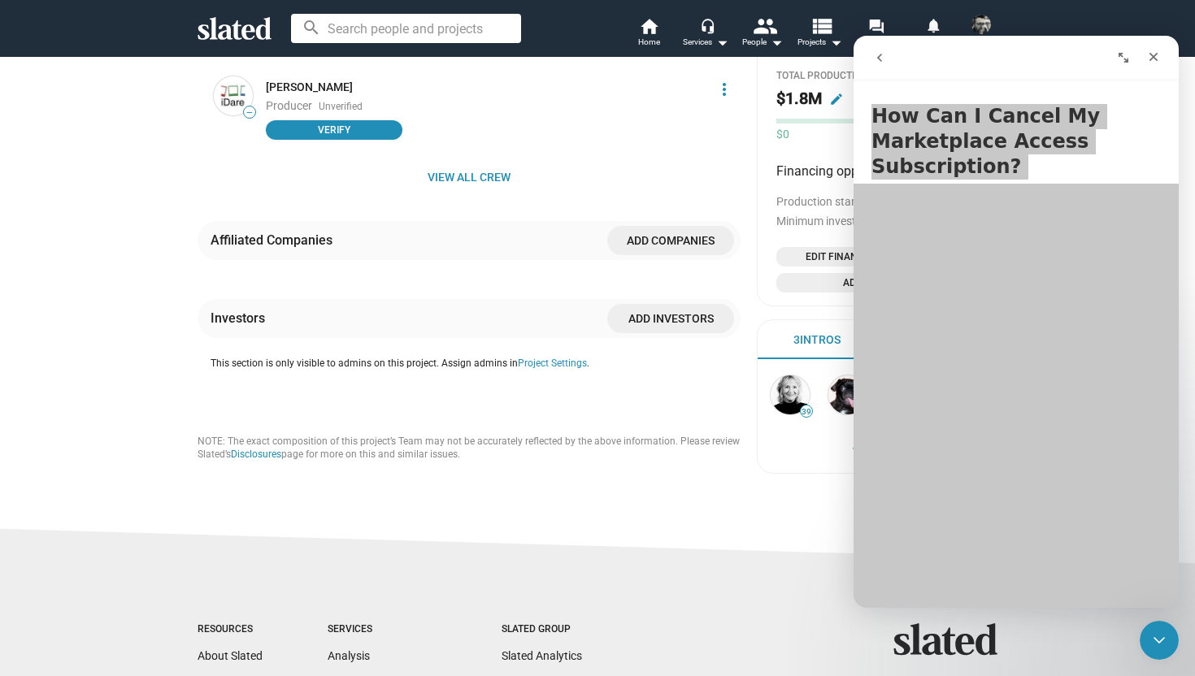
drag, startPoint x: 137, startPoint y: 324, endPoint x: 147, endPoint y: 676, distance: 352.1
click at [147, 676] on div "check Create Project check Create Opportunities check Activate Project wifi_tet…" at bounding box center [597, 4] width 1195 height 1727
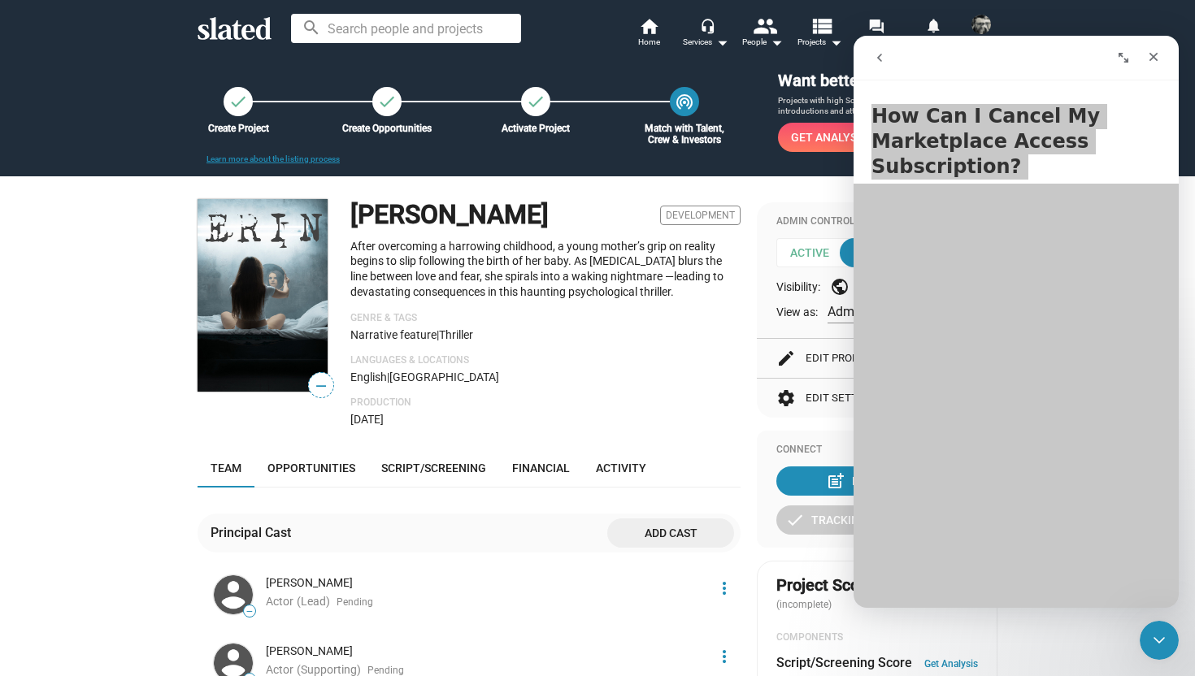
scroll to position [0, 0]
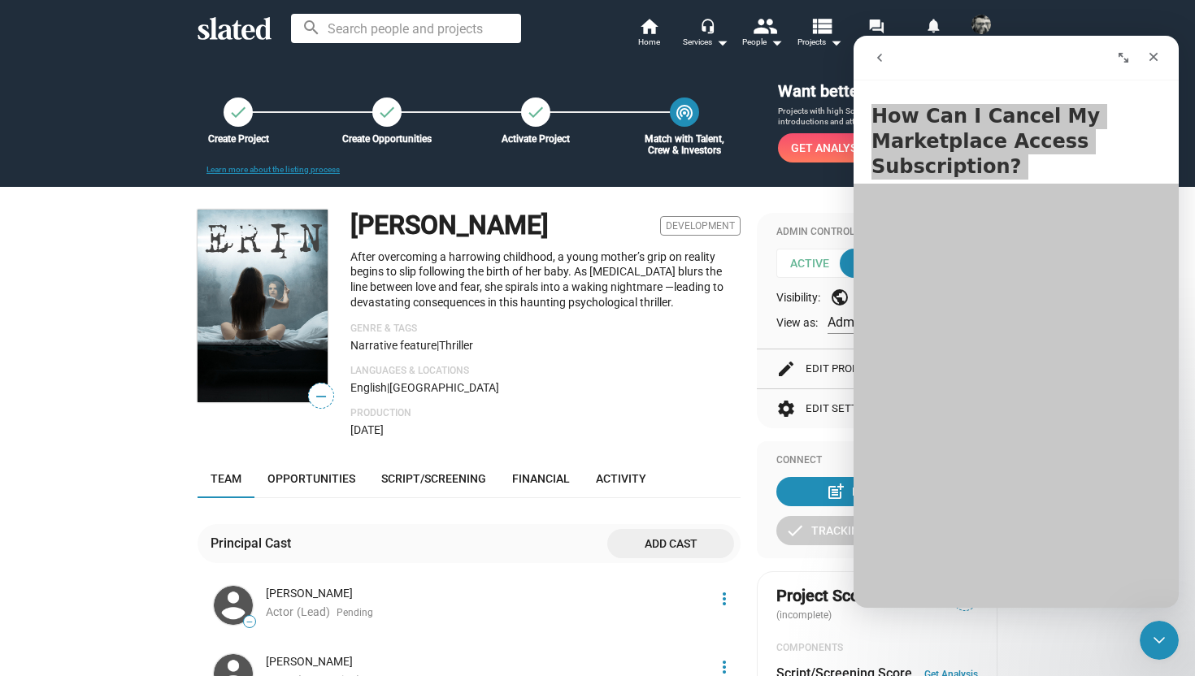
click at [789, 410] on mat-icon "settings" at bounding box center [786, 409] width 20 height 20
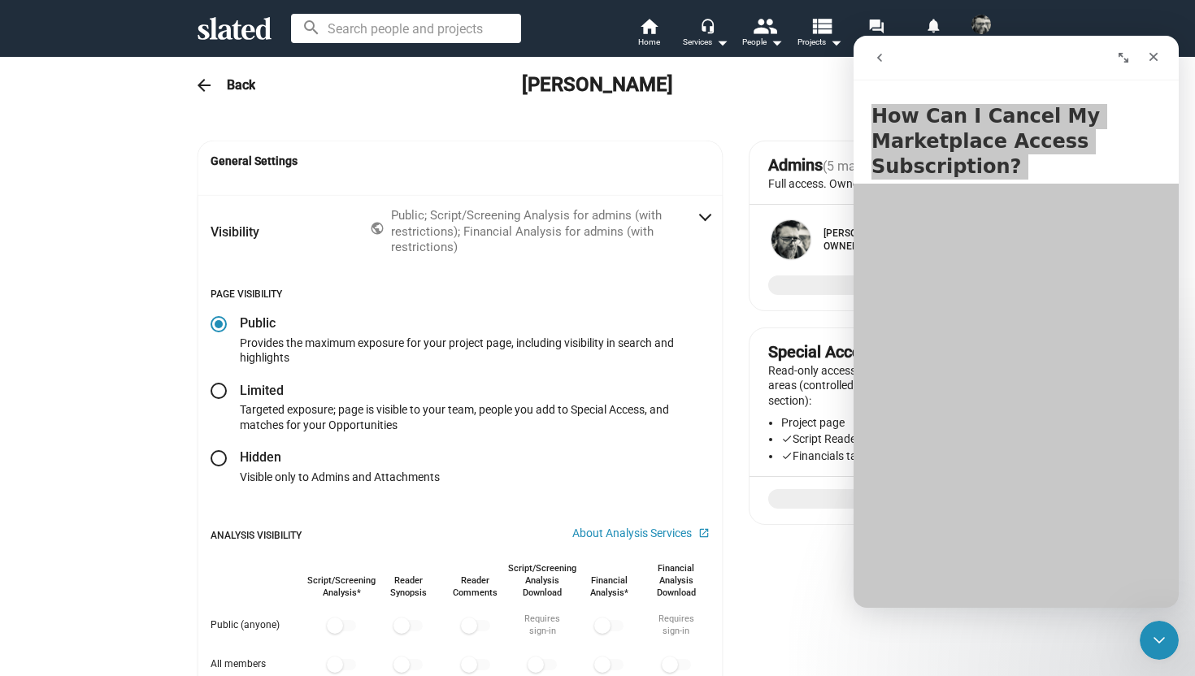
radio input "false"
radio input "true"
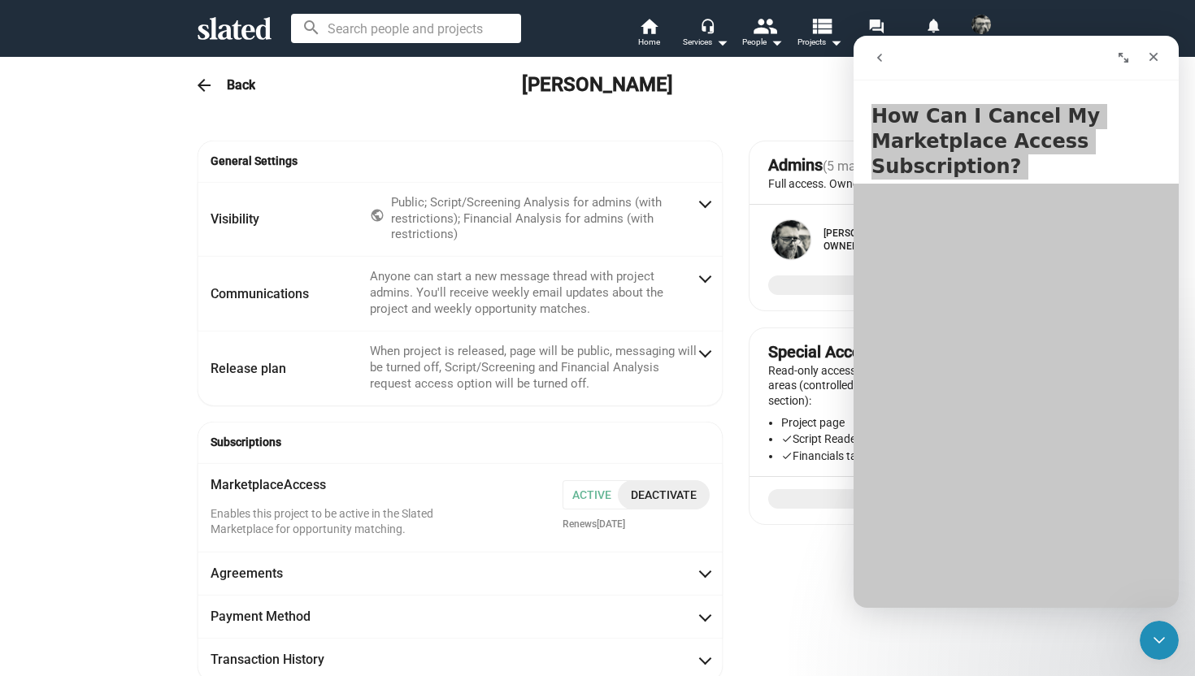
scroll to position [33, 0]
click at [658, 498] on span "Deactivate" at bounding box center [664, 494] width 66 height 29
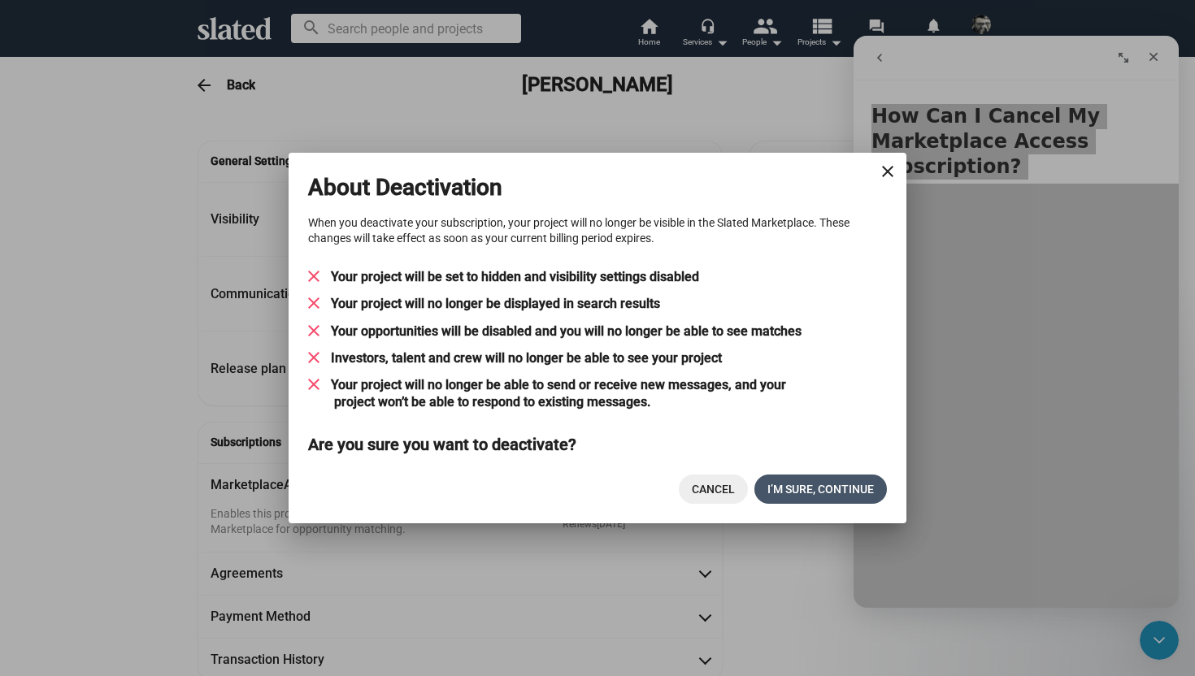
click at [800, 489] on span "I’M SURE, CONTINUE" at bounding box center [820, 489] width 106 height 29
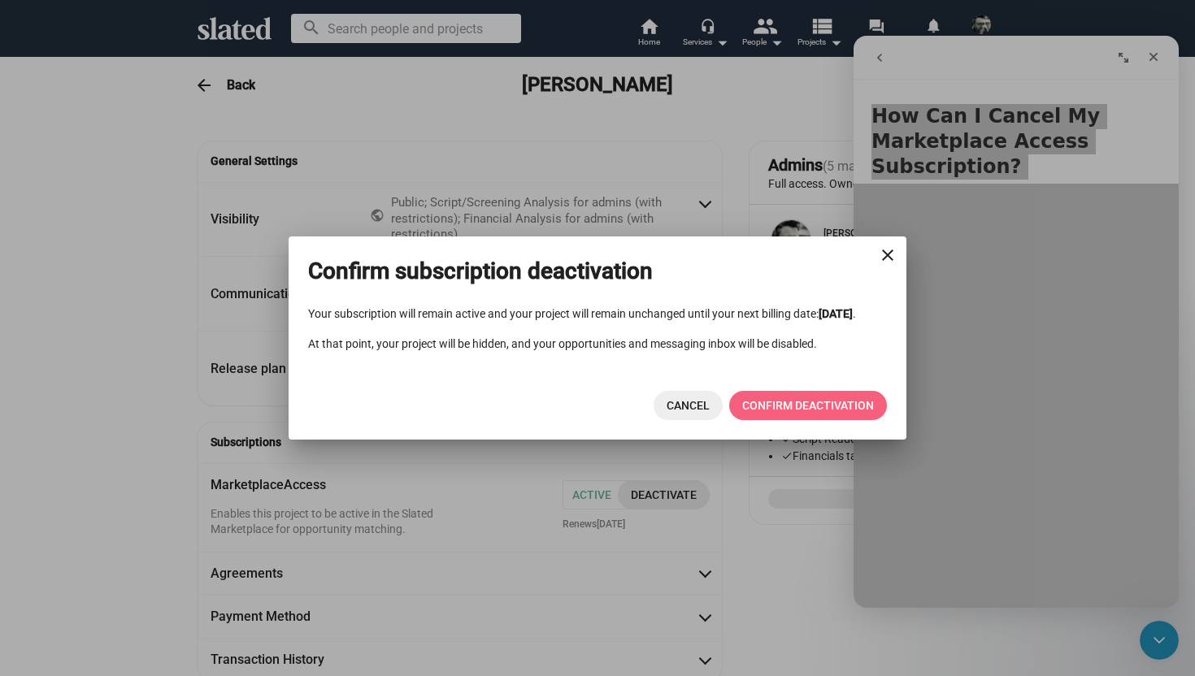
click at [785, 412] on span "CONFIRM DEACTIVATION" at bounding box center [808, 405] width 132 height 29
